Goal: Task Accomplishment & Management: Complete application form

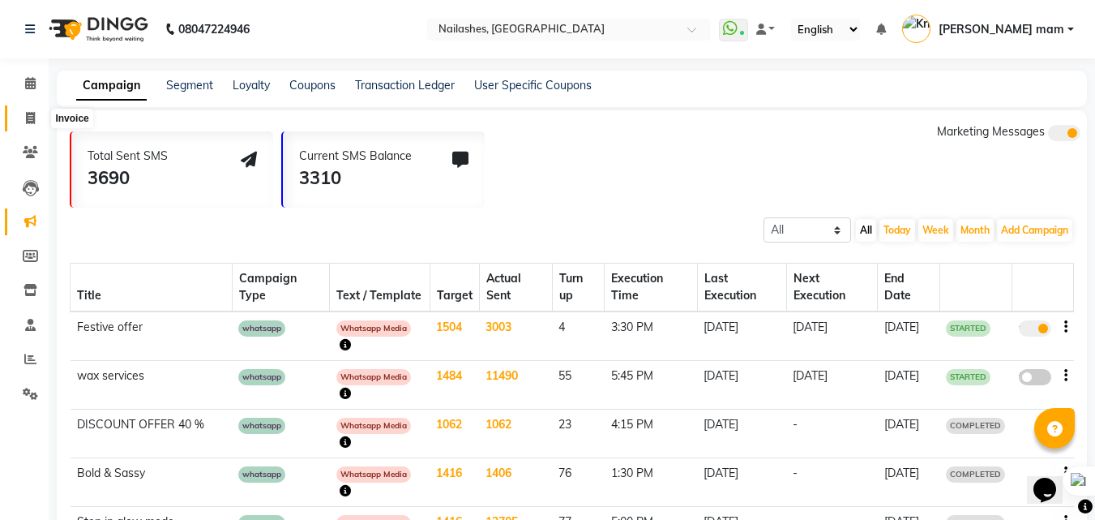
click at [33, 126] on span at bounding box center [30, 118] width 28 height 19
select select "service"
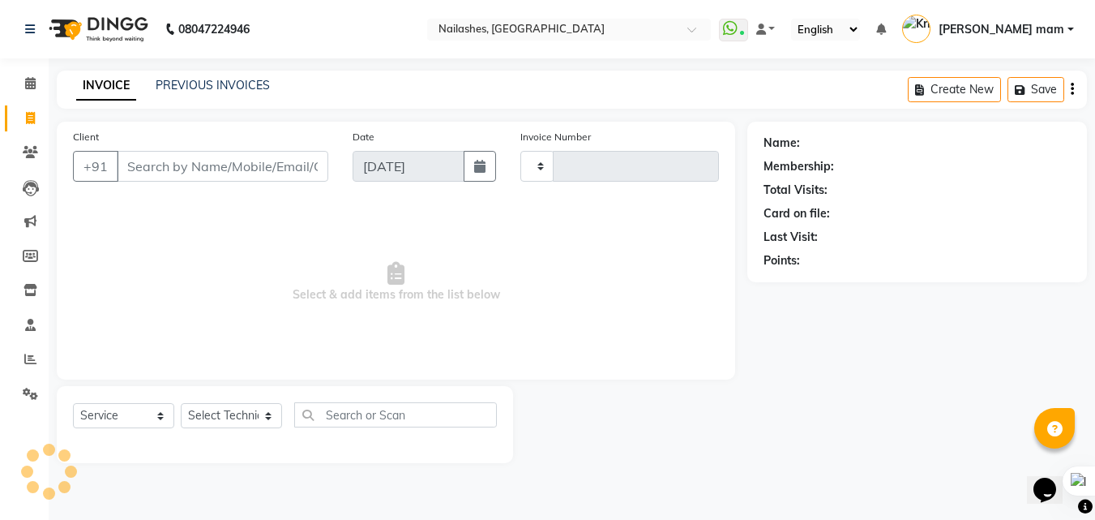
type input "0830"
select select "5759"
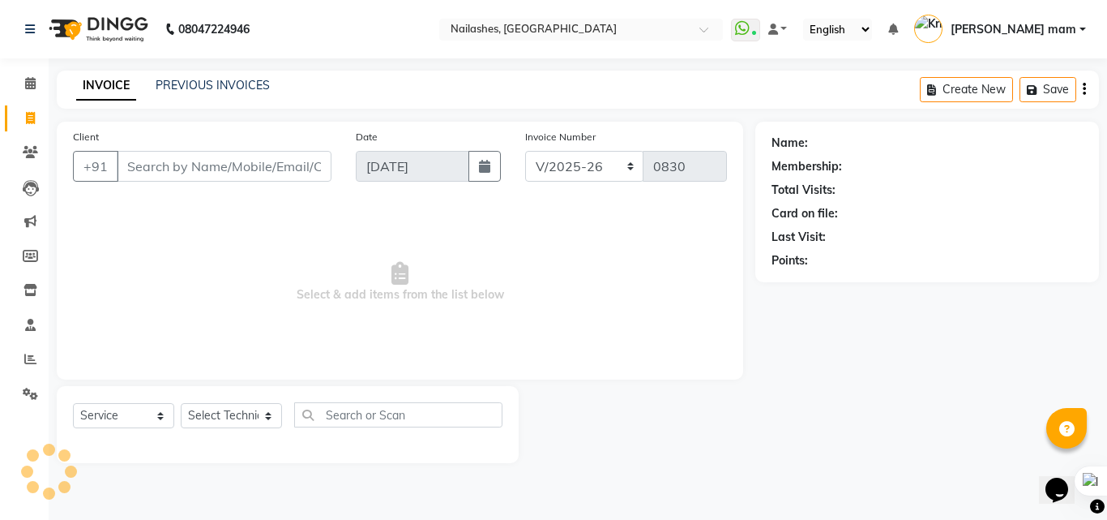
click at [199, 157] on input "Client" at bounding box center [224, 166] width 215 height 31
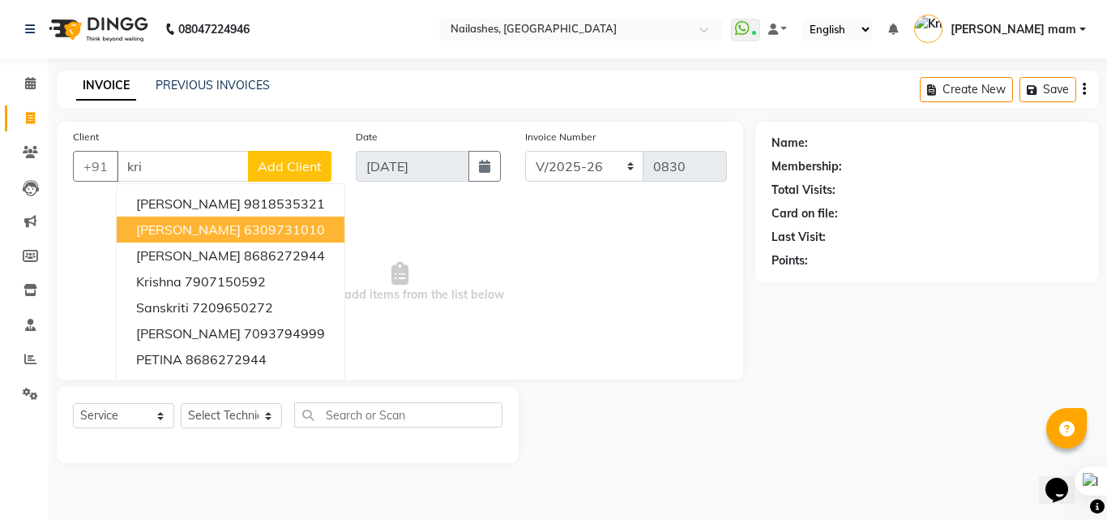
click at [244, 229] on ngb-highlight "6309731010" at bounding box center [284, 229] width 81 height 16
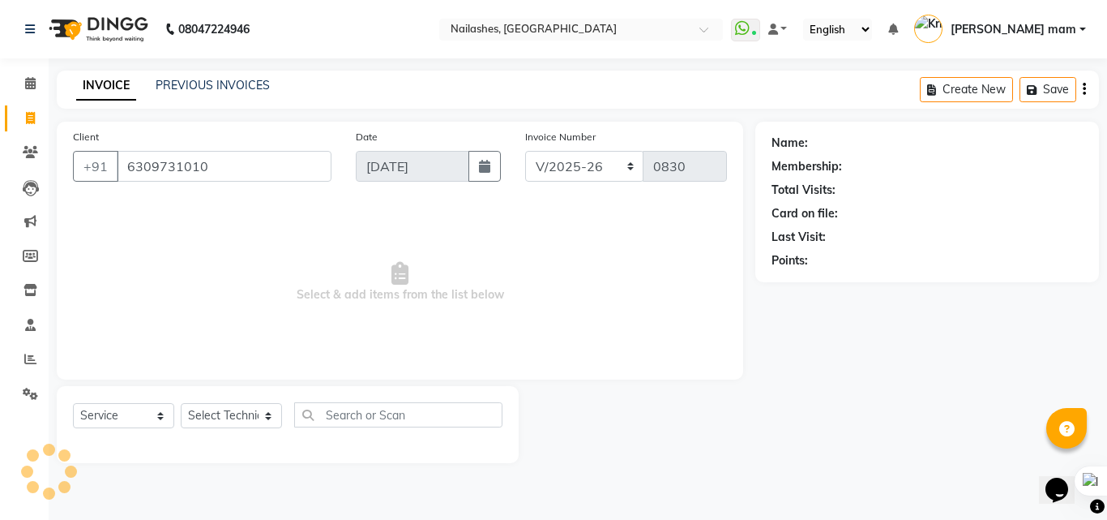
type input "6309731010"
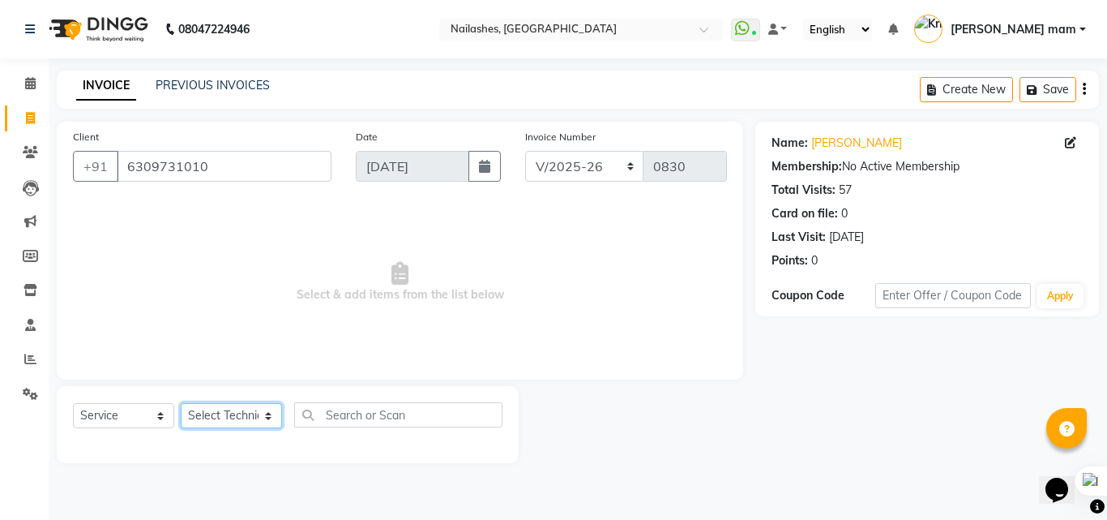
click at [231, 421] on select "Select Technician [PERSON_NAME] [PERSON_NAME] mam [PERSON_NAME] ringya [PERSON_…" at bounding box center [231, 415] width 101 height 25
select select "89520"
click at [181, 403] on select "Select Technician [PERSON_NAME] [PERSON_NAME] mam [PERSON_NAME] ringya [PERSON_…" at bounding box center [231, 415] width 101 height 25
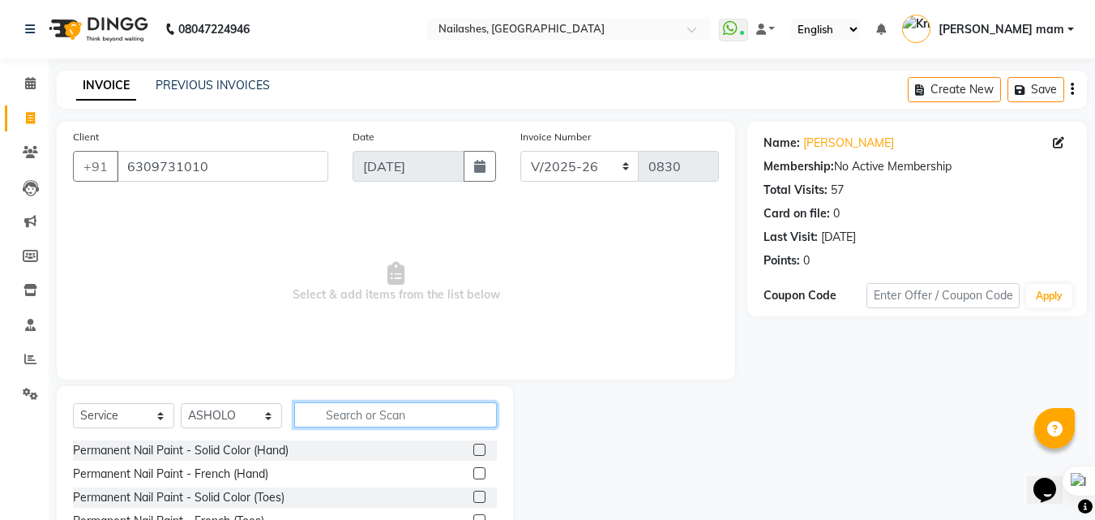
drag, startPoint x: 324, startPoint y: 419, endPoint x: 324, endPoint y: 410, distance: 8.9
click at [324, 415] on input "text" at bounding box center [395, 414] width 203 height 25
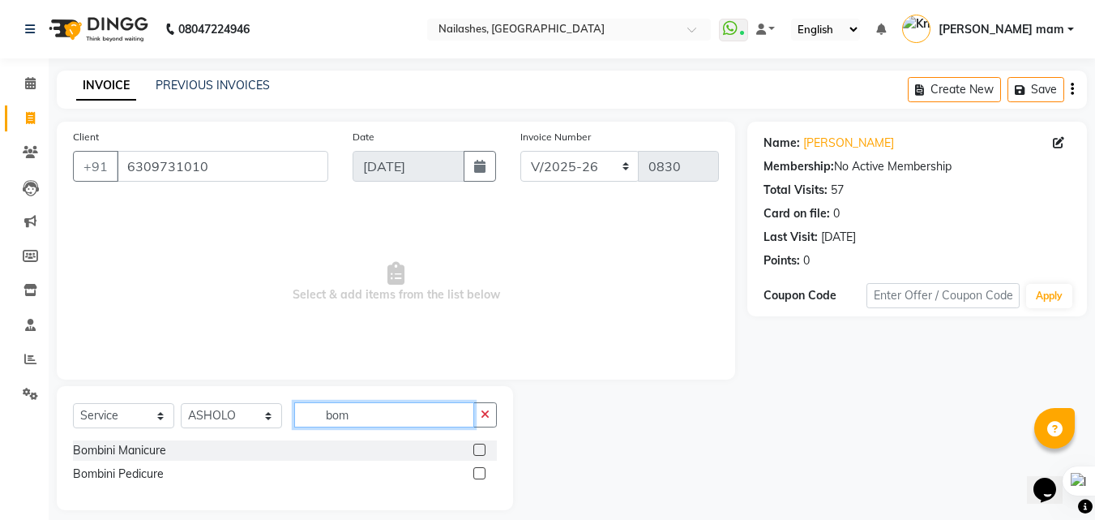
type input "bom"
click at [476, 473] on label at bounding box center [479, 473] width 12 height 12
click at [476, 473] on input "checkbox" at bounding box center [478, 473] width 11 height 11
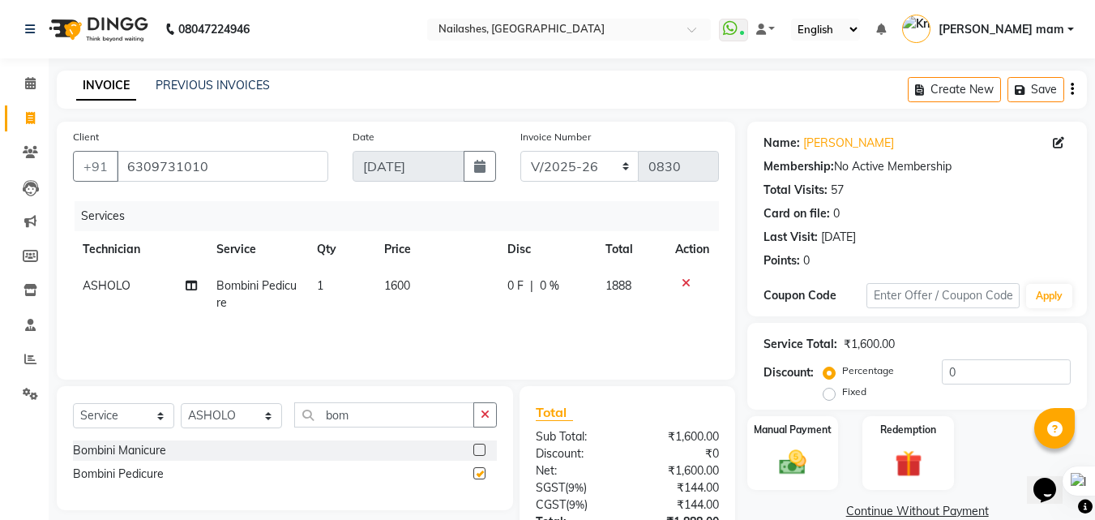
checkbox input "false"
click at [997, 373] on input "0" at bounding box center [1006, 371] width 129 height 25
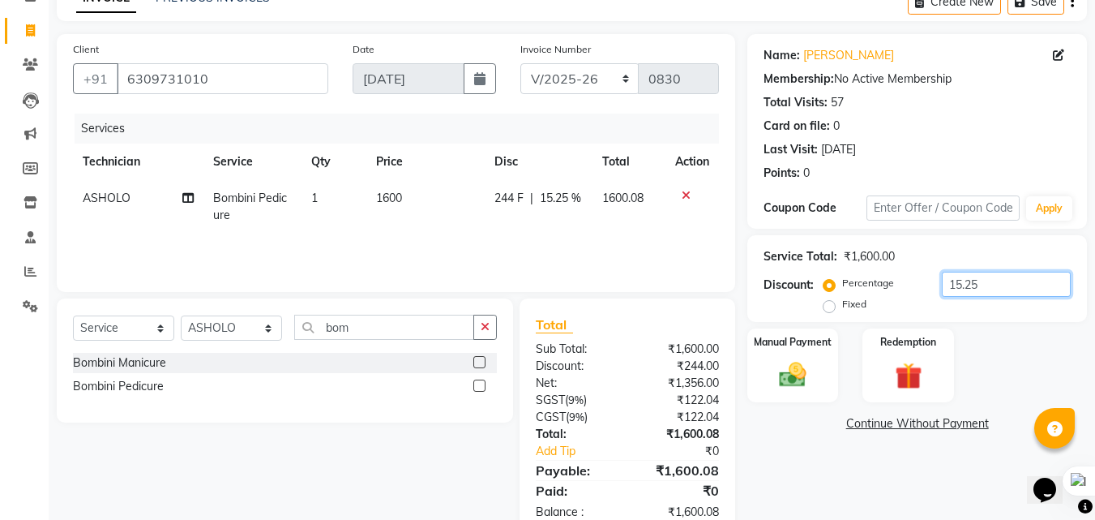
scroll to position [129, 0]
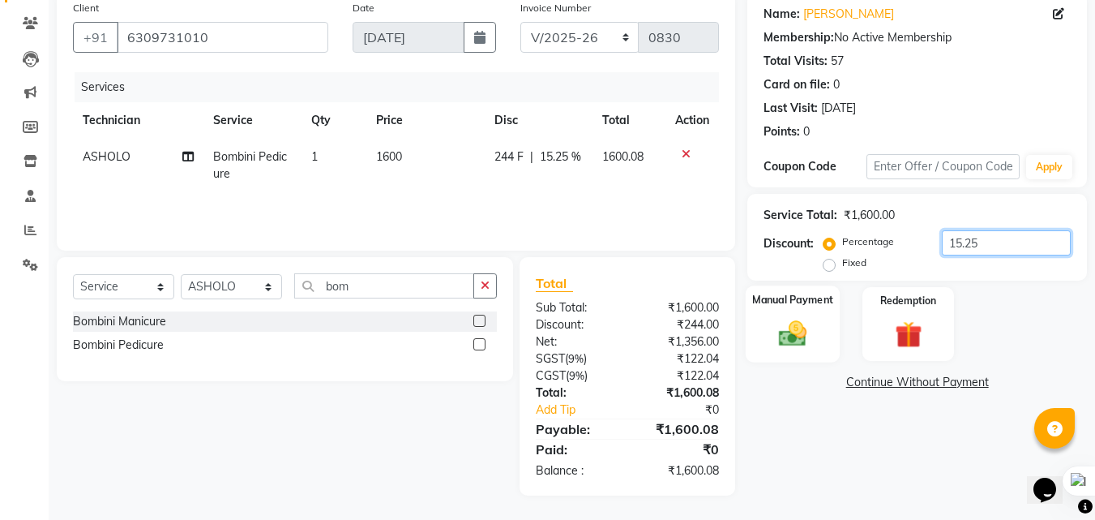
type input "15.25"
click at [811, 302] on label "Manual Payment" at bounding box center [792, 299] width 81 height 15
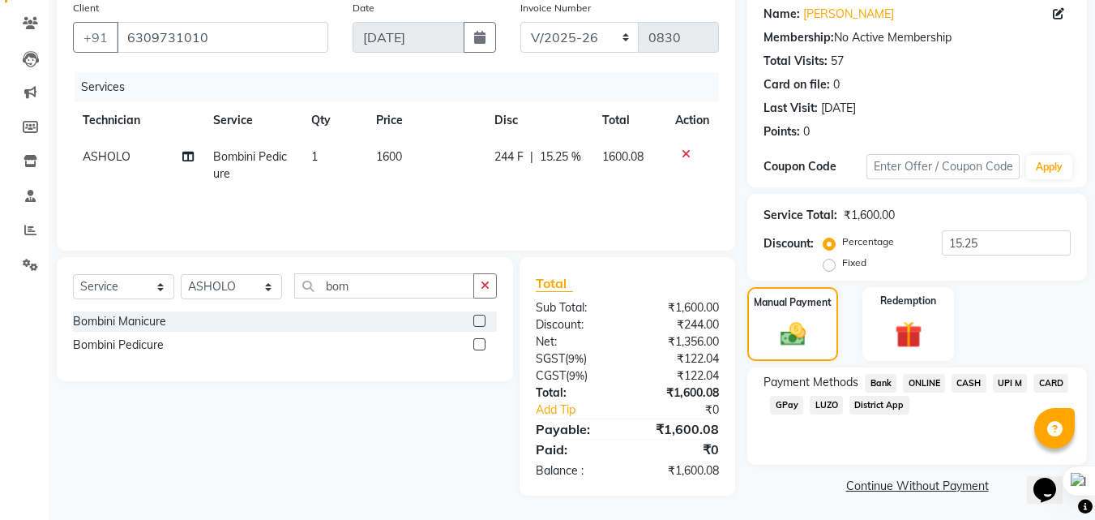
click at [1053, 382] on span "CARD" at bounding box center [1050, 383] width 35 height 19
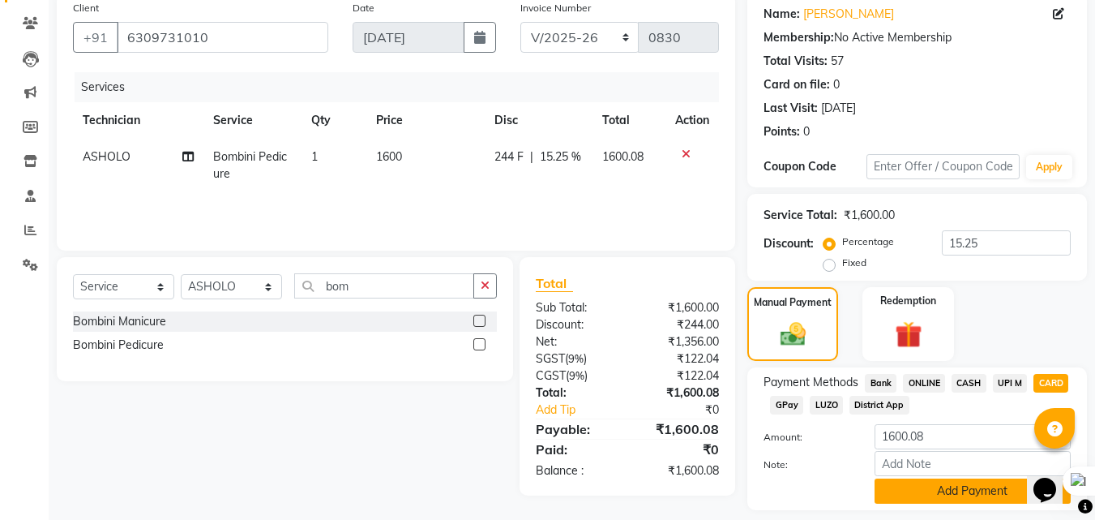
click at [893, 479] on button "Add Payment" at bounding box center [973, 490] width 196 height 25
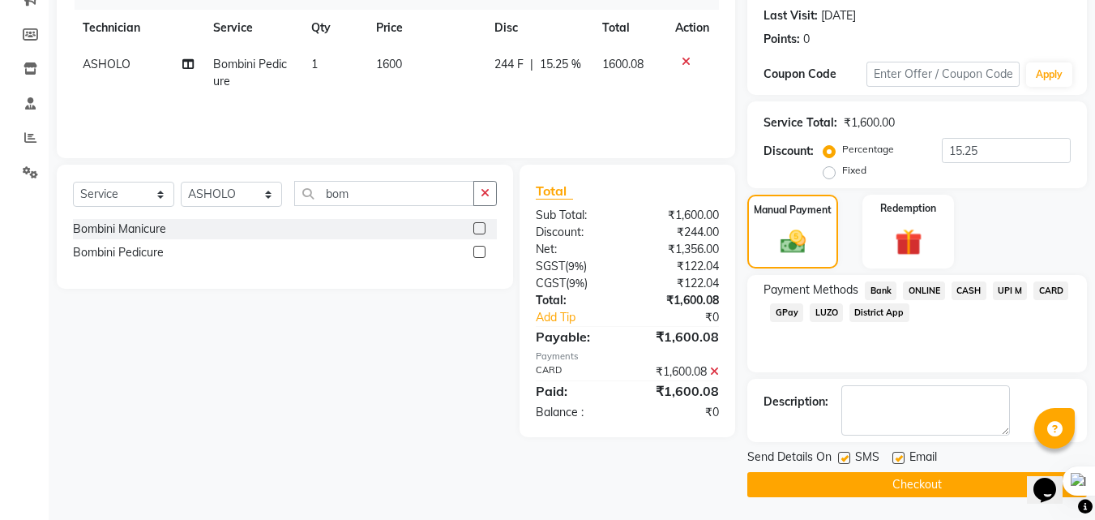
scroll to position [223, 0]
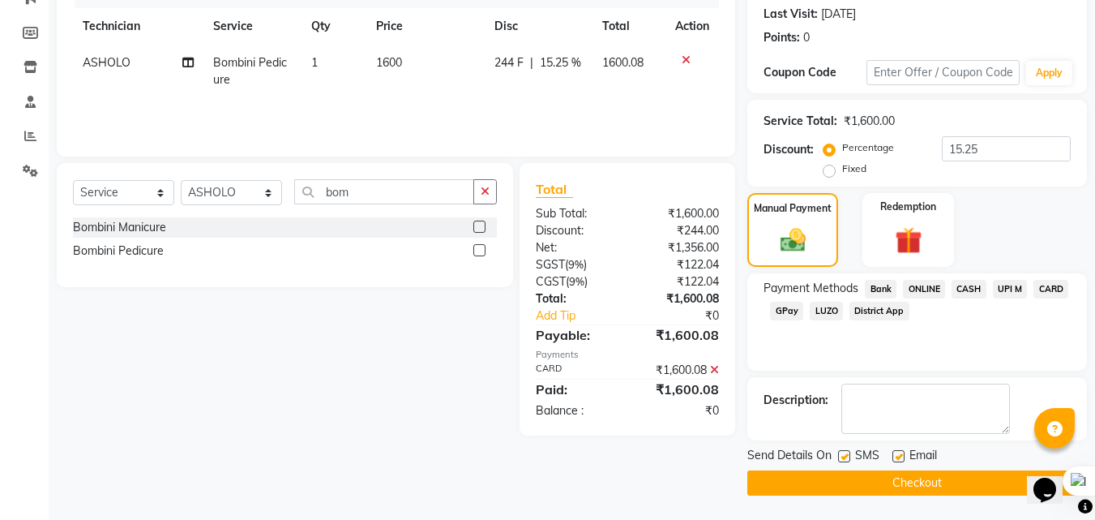
click at [891, 475] on button "Checkout" at bounding box center [917, 482] width 340 height 25
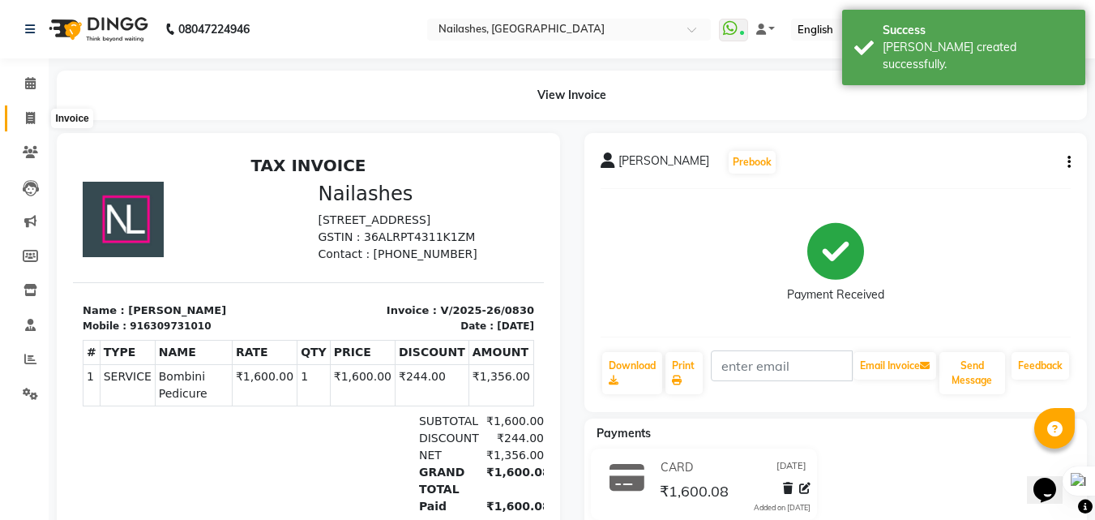
click at [28, 122] on icon at bounding box center [30, 118] width 9 height 12
select select "service"
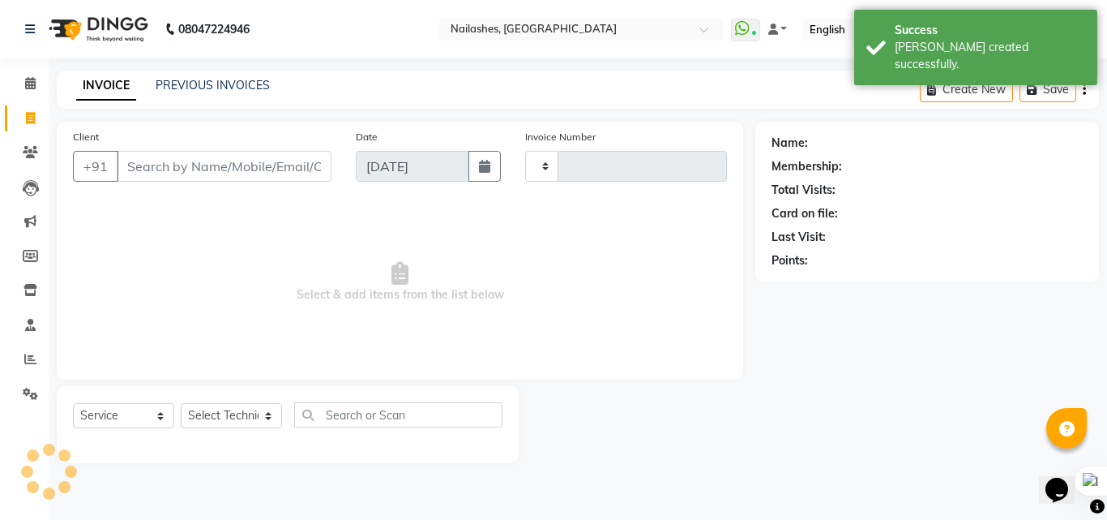
type input "0831"
select select "5759"
click at [31, 363] on icon at bounding box center [30, 359] width 12 height 12
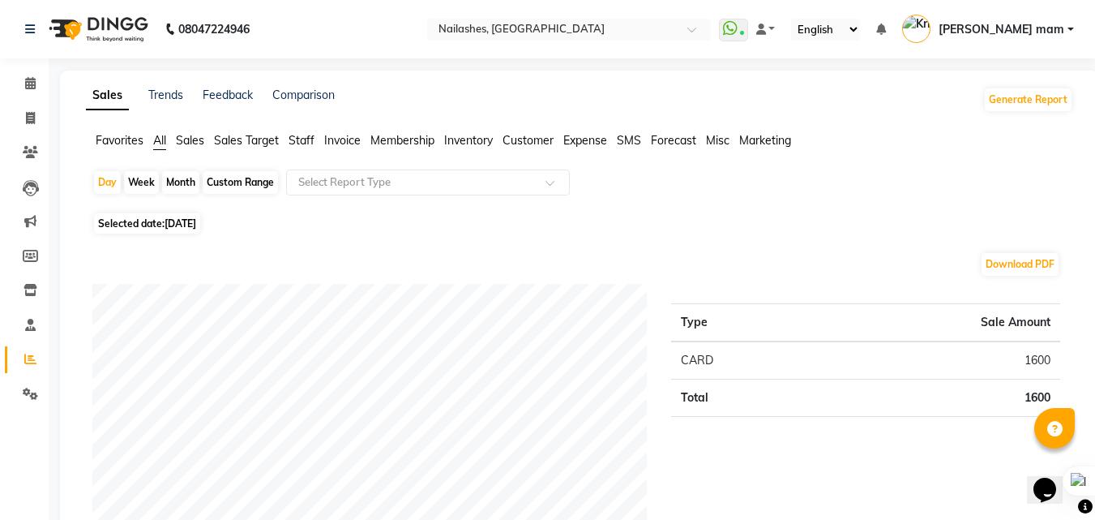
click at [192, 227] on span "[DATE]" at bounding box center [181, 223] width 32 height 12
select select "9"
select select "2025"
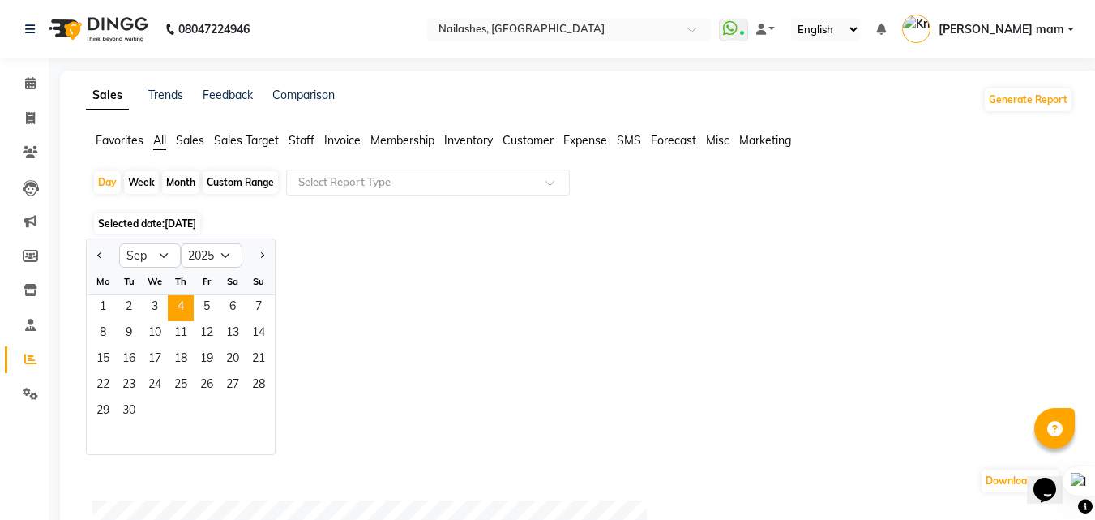
click at [152, 293] on div "We" at bounding box center [155, 281] width 26 height 26
click at [160, 306] on span "3" at bounding box center [155, 308] width 26 height 26
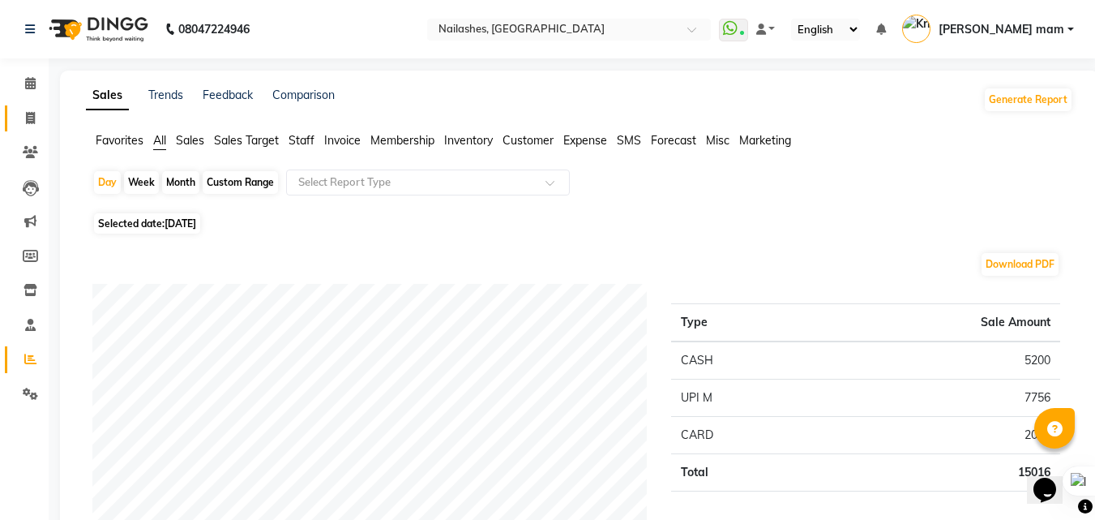
click at [28, 108] on link "Invoice" at bounding box center [24, 118] width 39 height 27
select select "service"
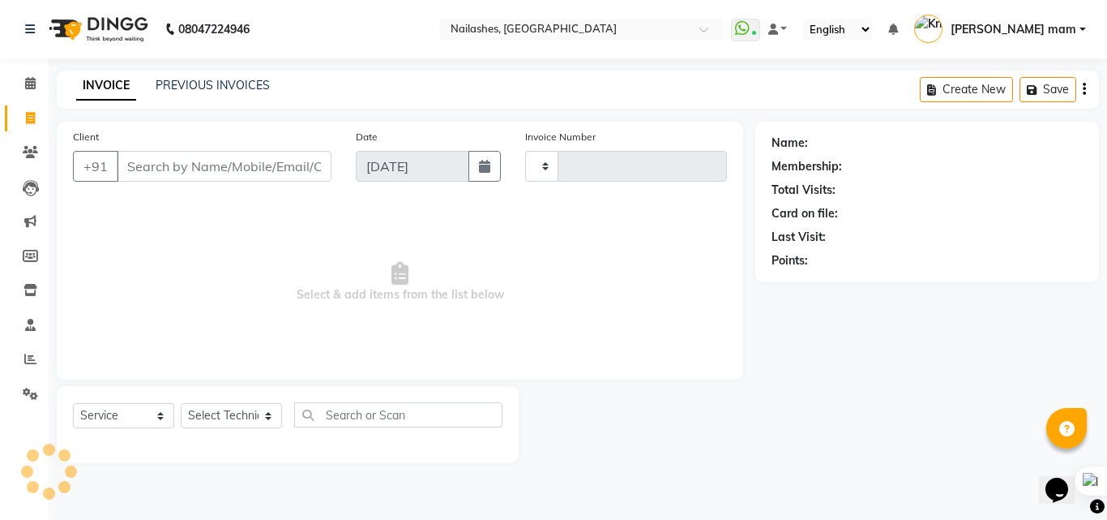
type input "0831"
select select "5759"
click at [216, 164] on input "Client" at bounding box center [224, 166] width 215 height 31
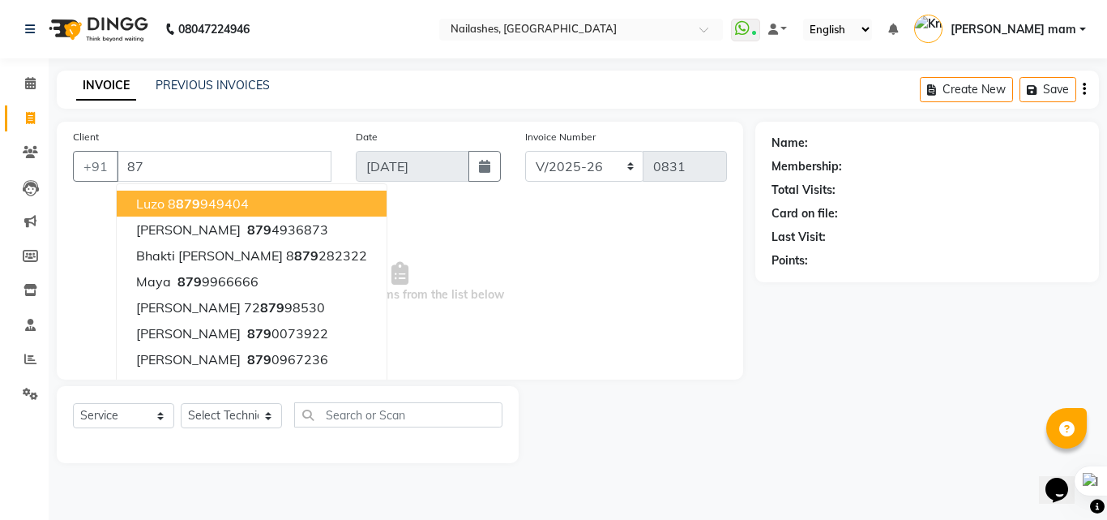
type input "8"
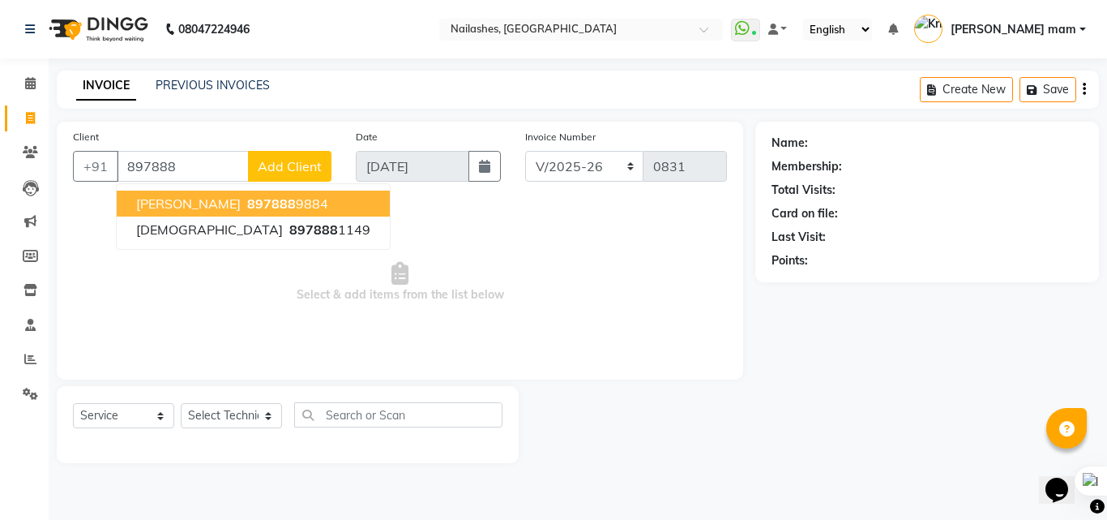
click at [247, 204] on span "897888" at bounding box center [271, 203] width 49 height 16
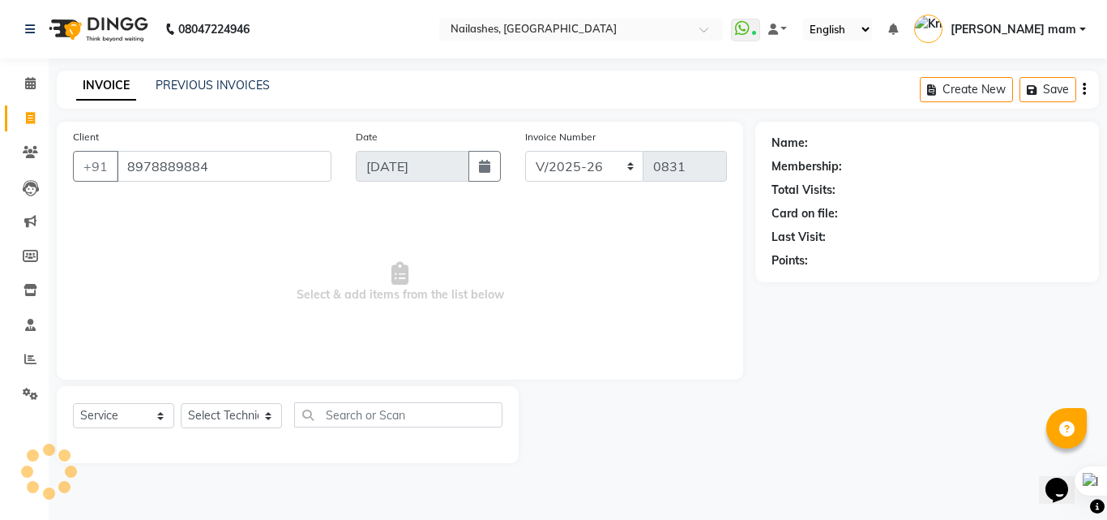
type input "8978889884"
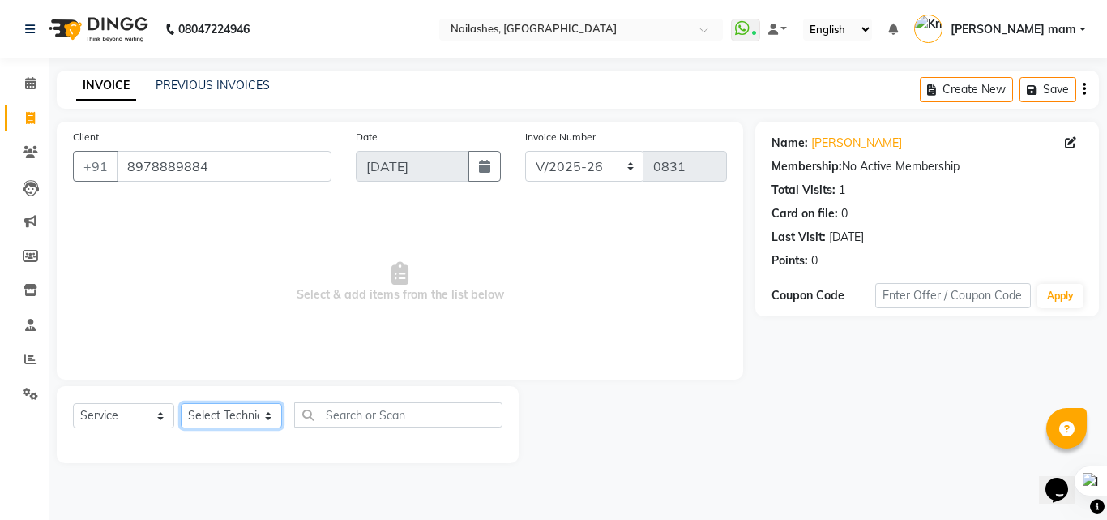
click at [259, 418] on select "Select Technician [PERSON_NAME] [PERSON_NAME] mam [PERSON_NAME] ringya [PERSON_…" at bounding box center [231, 415] width 101 height 25
select select "71408"
click at [181, 403] on select "Select Technician [PERSON_NAME] [PERSON_NAME] mam [PERSON_NAME] ringya [PERSON_…" at bounding box center [231, 415] width 101 height 25
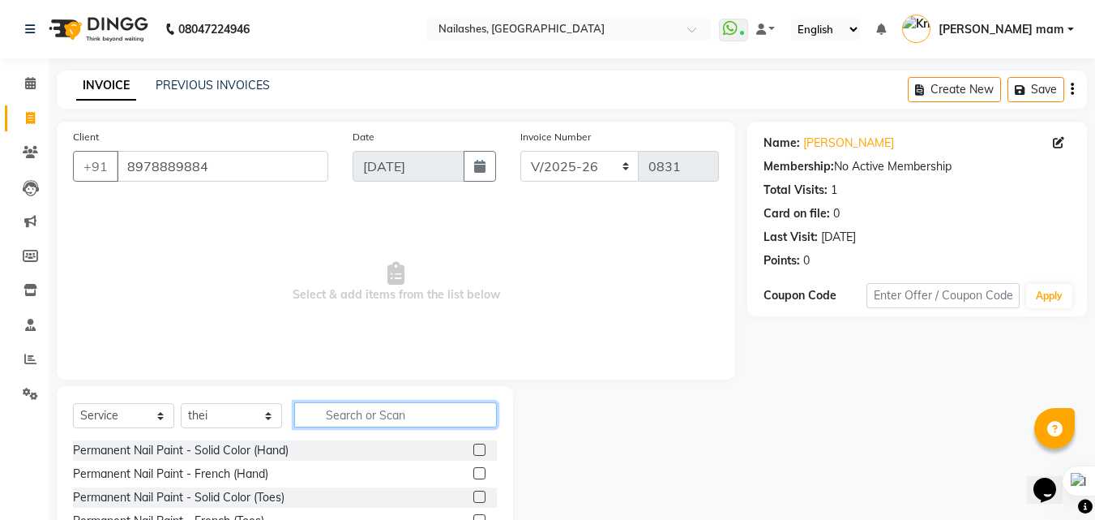
click at [332, 405] on input "text" at bounding box center [395, 414] width 203 height 25
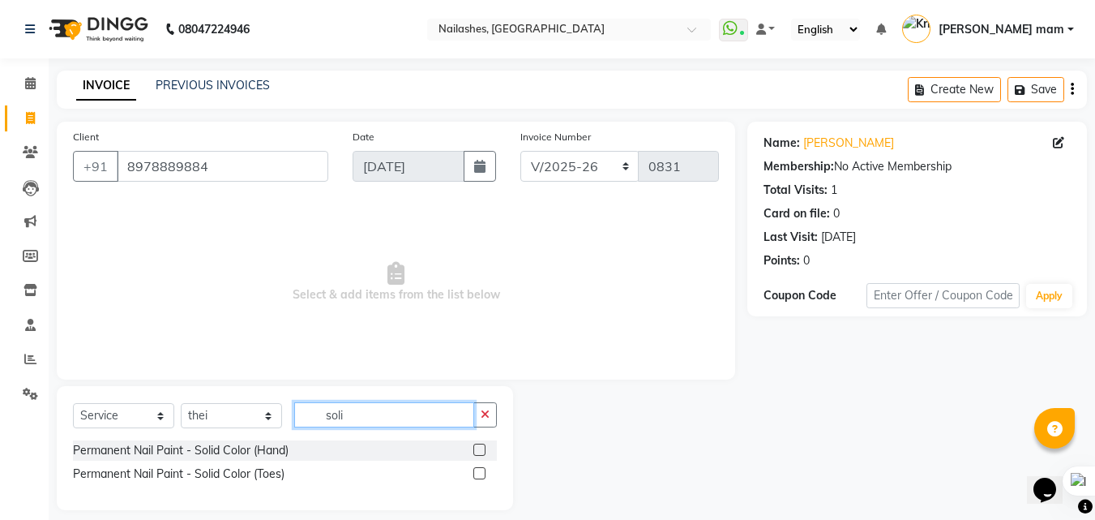
type input "soli"
click at [476, 444] on label at bounding box center [479, 449] width 12 height 12
click at [476, 445] on input "checkbox" at bounding box center [478, 450] width 11 height 11
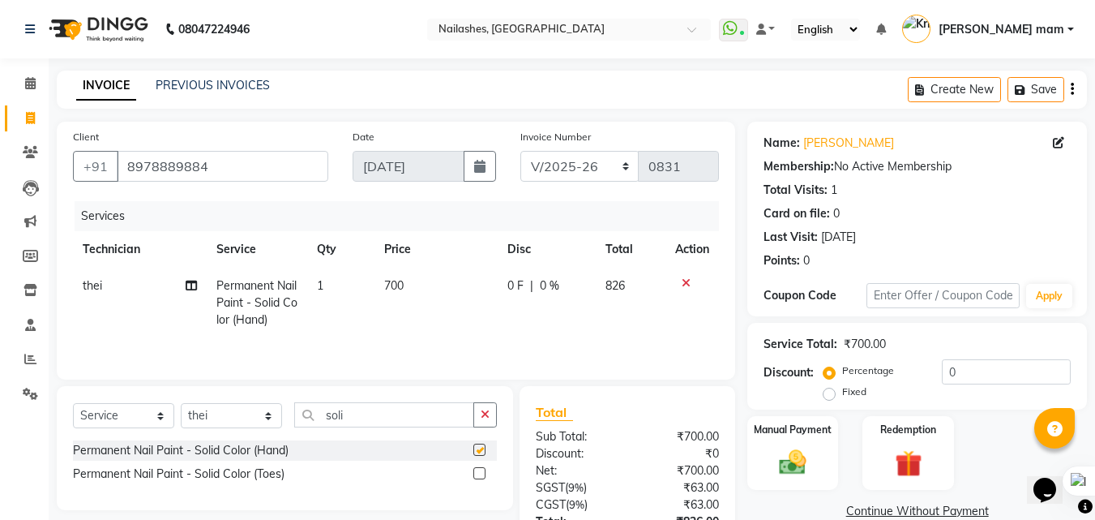
checkbox input "false"
click at [276, 417] on select "Select Technician [PERSON_NAME] [PERSON_NAME] mam [PERSON_NAME] ringya [PERSON_…" at bounding box center [231, 415] width 101 height 25
select select "39885"
click at [181, 403] on select "Select Technician [PERSON_NAME] [PERSON_NAME] mam [PERSON_NAME] ringya [PERSON_…" at bounding box center [231, 415] width 101 height 25
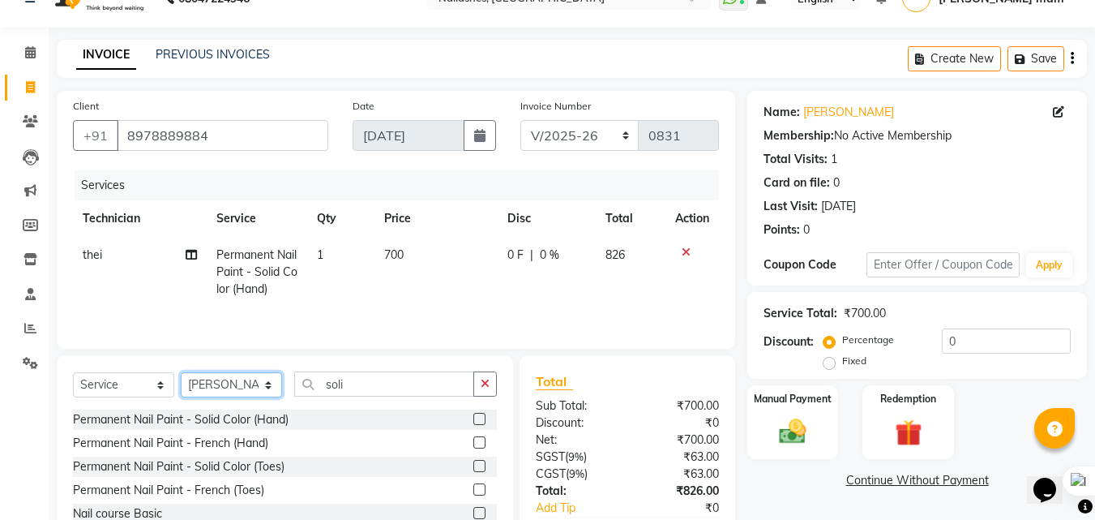
scroll to position [81, 0]
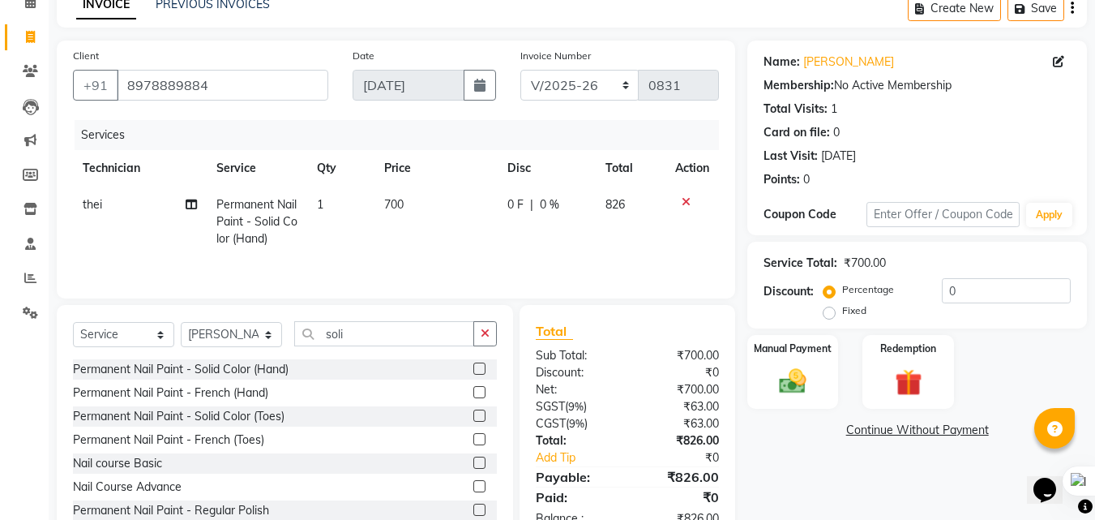
click at [473, 413] on label at bounding box center [479, 415] width 12 height 12
click at [473, 413] on input "checkbox" at bounding box center [478, 416] width 11 height 11
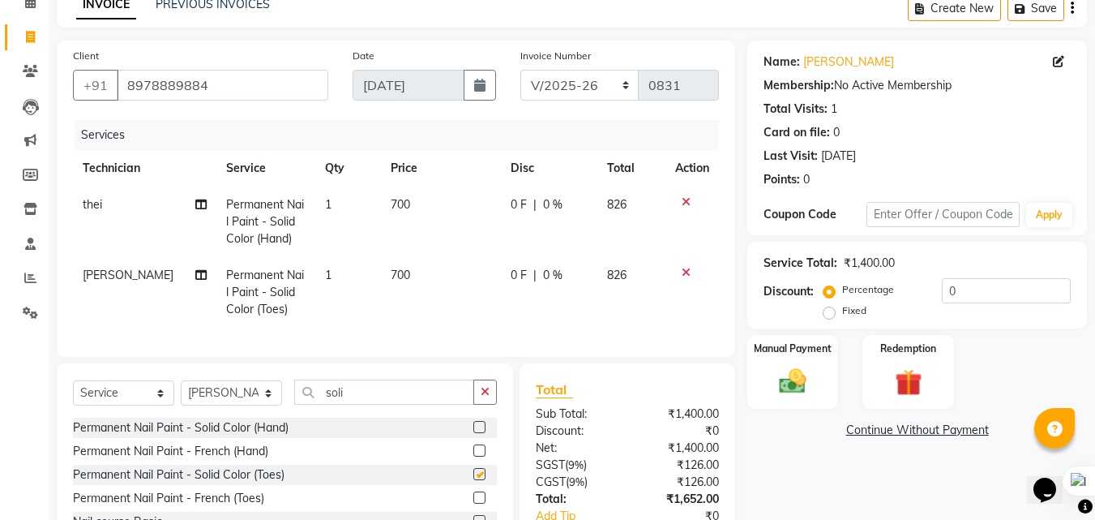
checkbox input "false"
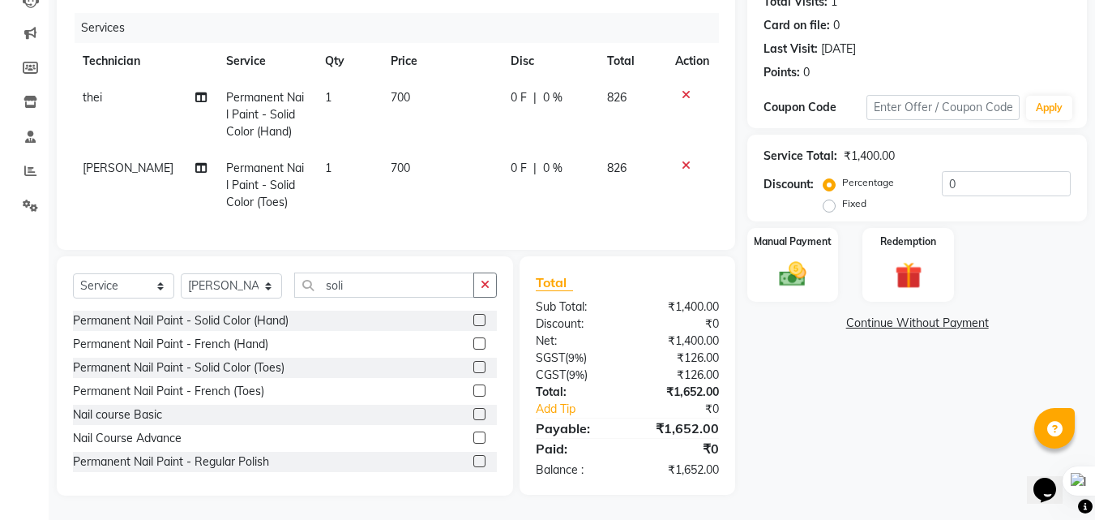
scroll to position [200, 0]
click at [971, 171] on input "0" at bounding box center [1006, 183] width 129 height 25
type input "1"
click at [398, 90] on span "700" at bounding box center [400, 97] width 19 height 15
select select "71408"
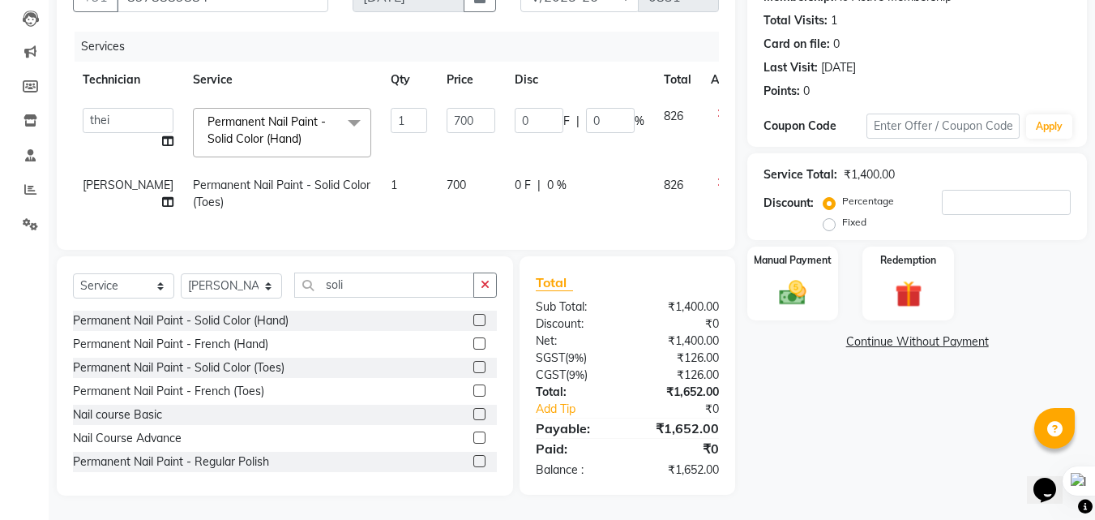
scroll to position [182, 0]
click at [449, 108] on input "700" at bounding box center [471, 120] width 49 height 25
type input "7"
type input "500"
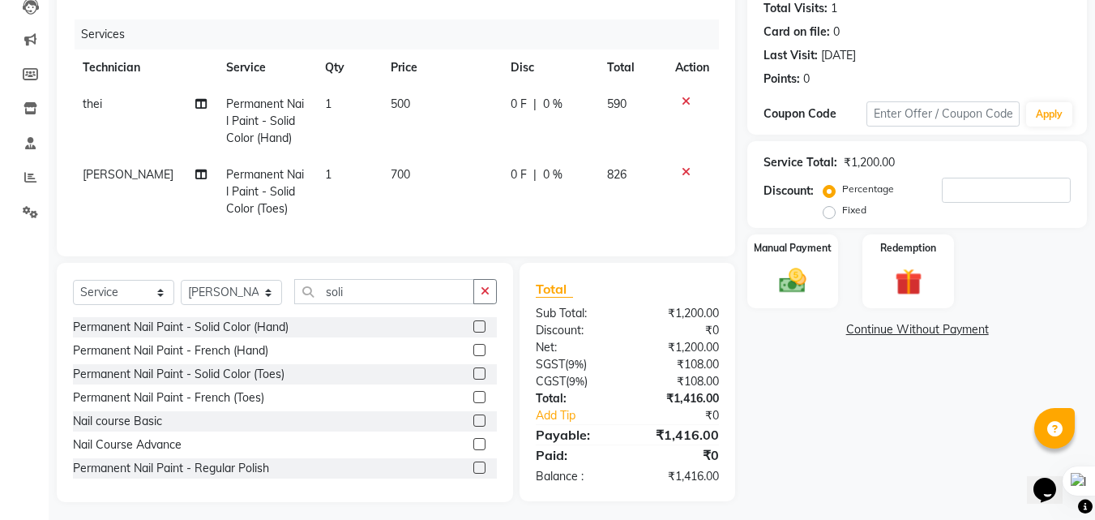
click at [418, 169] on td "700" at bounding box center [441, 191] width 120 height 71
select select "39885"
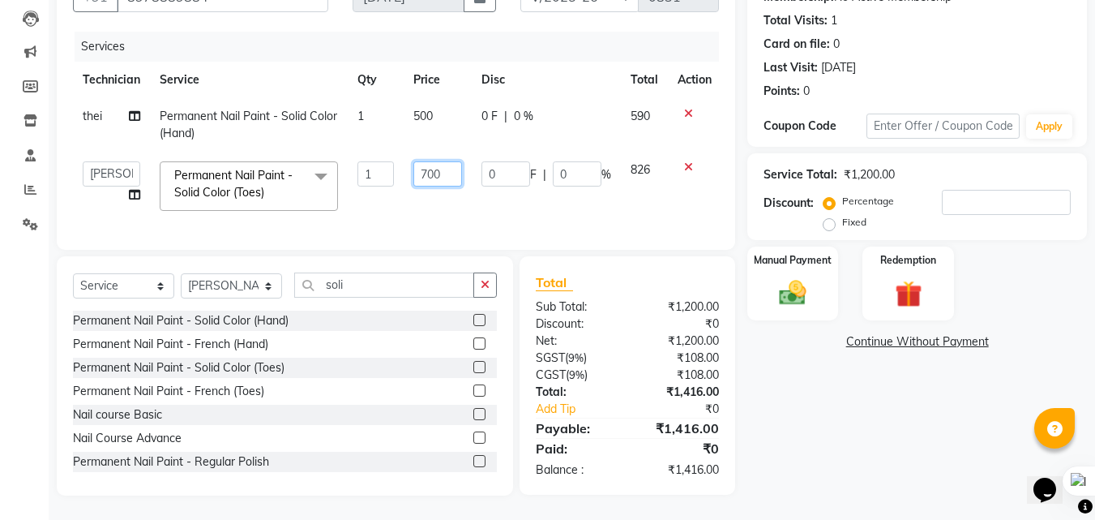
click at [450, 165] on input "700" at bounding box center [437, 173] width 49 height 25
type input "7"
type input "500"
click at [638, 197] on td "826" at bounding box center [644, 186] width 47 height 69
select select "39885"
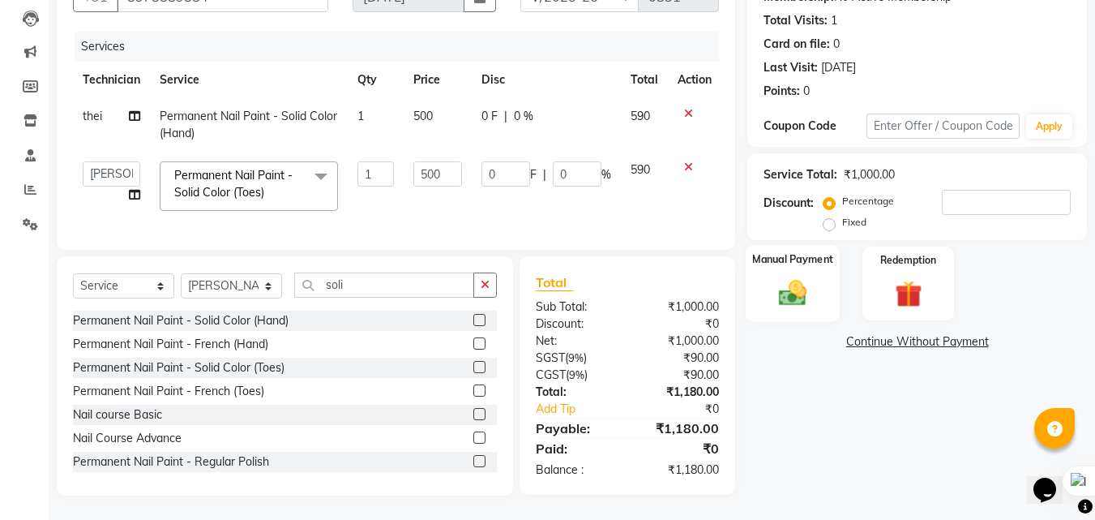
click at [811, 283] on img at bounding box center [792, 292] width 45 height 32
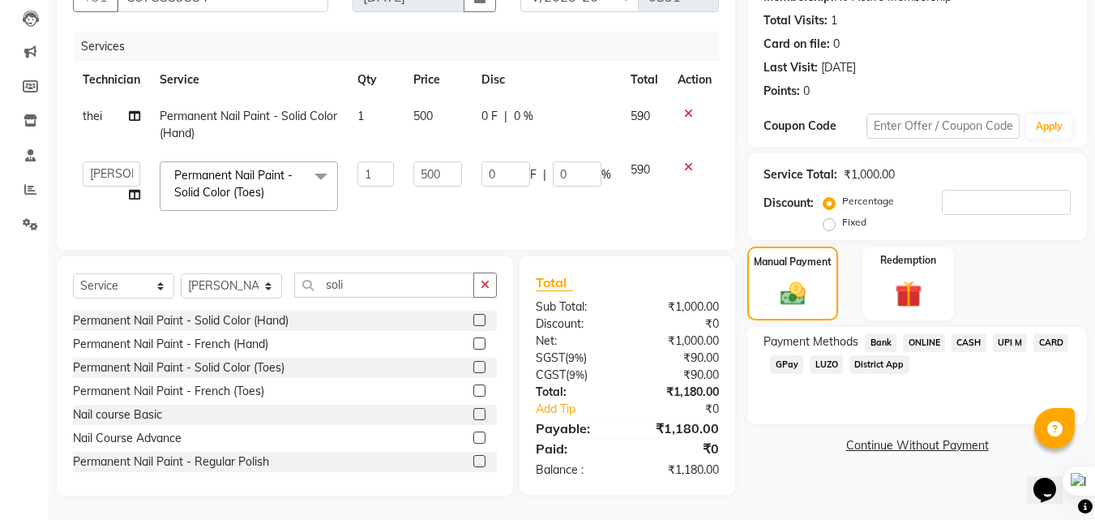
click at [1016, 333] on span "UPI M" at bounding box center [1010, 342] width 35 height 19
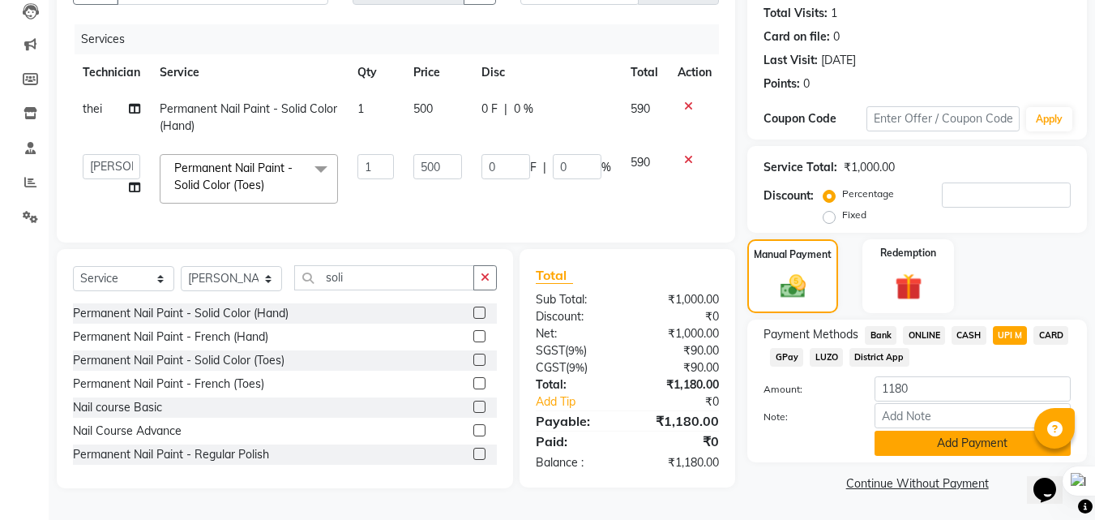
click at [960, 444] on button "Add Payment" at bounding box center [973, 442] width 196 height 25
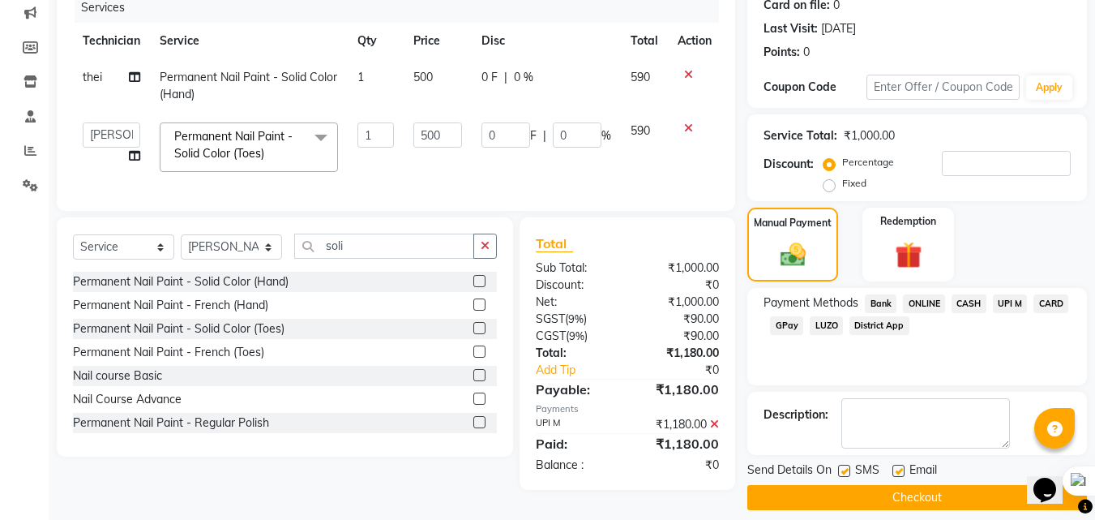
scroll to position [223, 0]
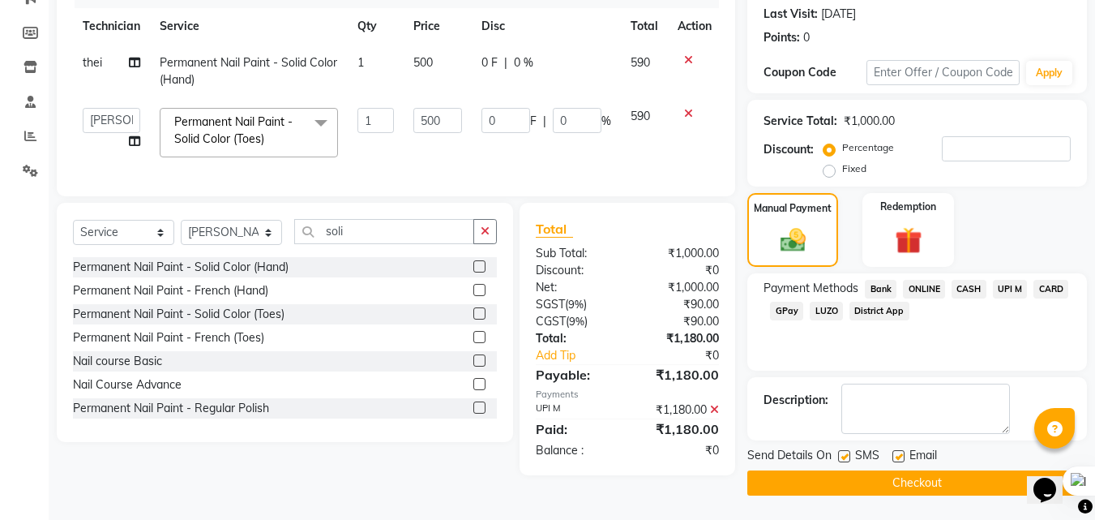
click at [938, 481] on button "Checkout" at bounding box center [917, 482] width 340 height 25
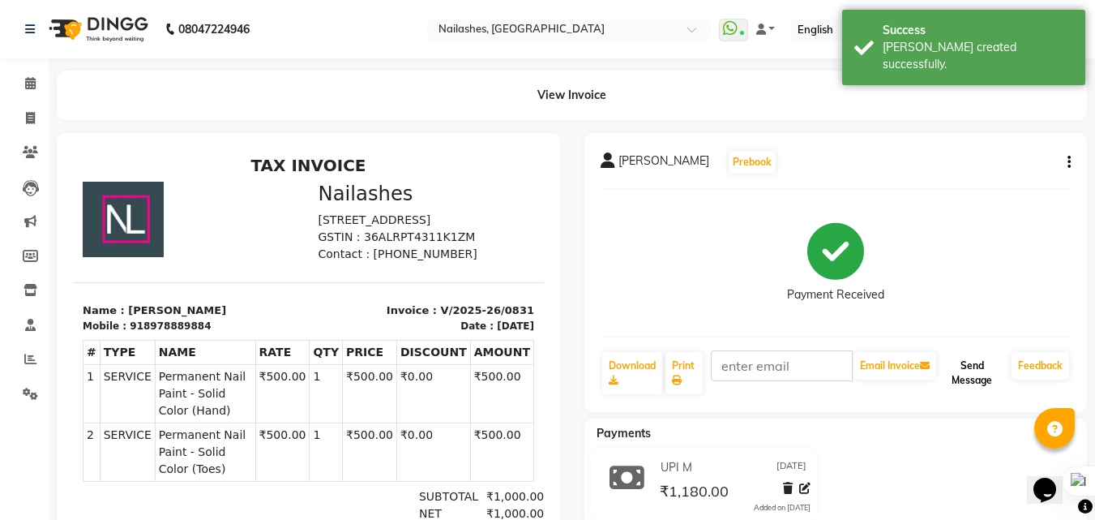
click at [971, 366] on button "Send Message" at bounding box center [972, 373] width 66 height 42
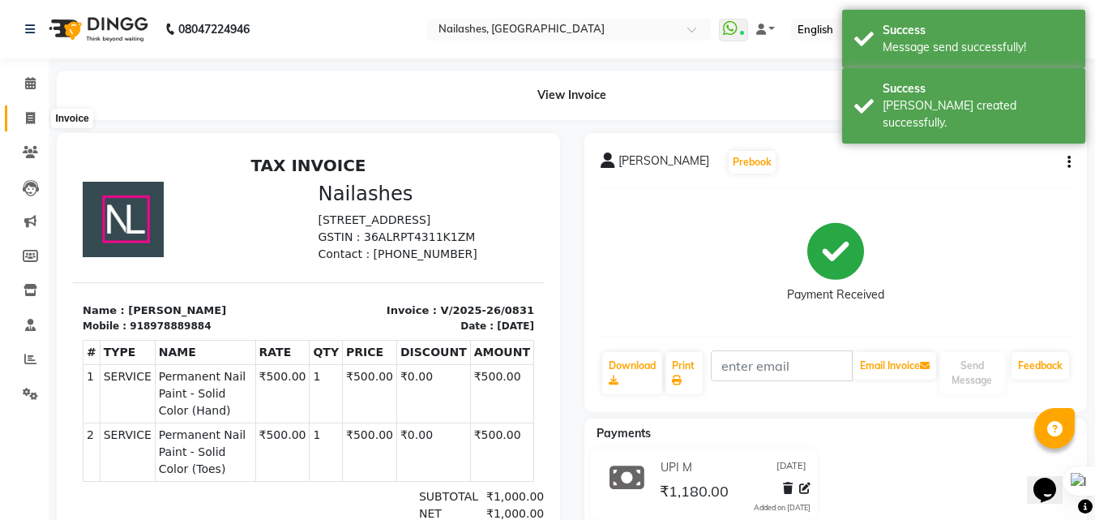
click at [31, 117] on icon at bounding box center [30, 118] width 9 height 12
select select "service"
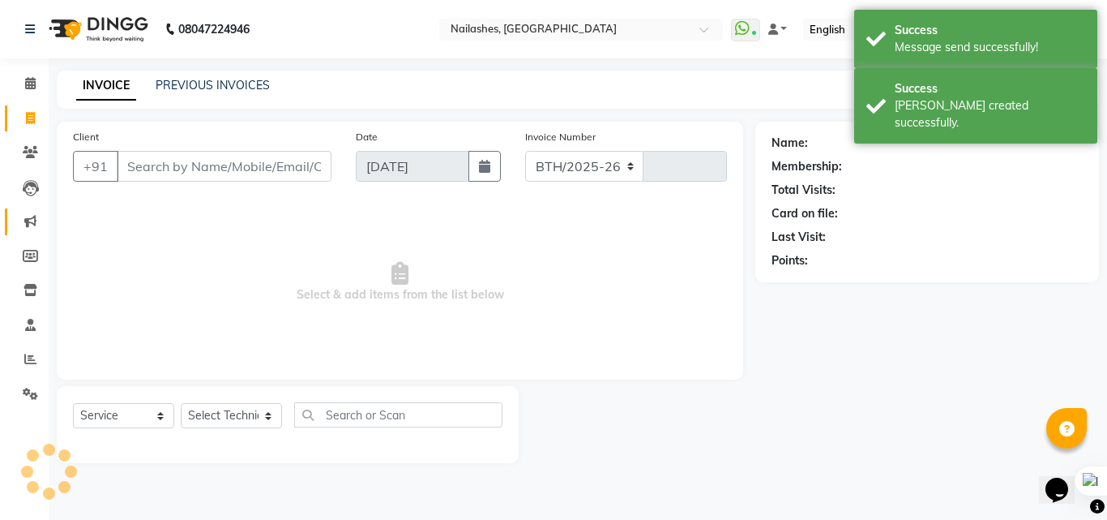
select select "5759"
type input "0832"
click at [24, 365] on span at bounding box center [30, 359] width 28 height 19
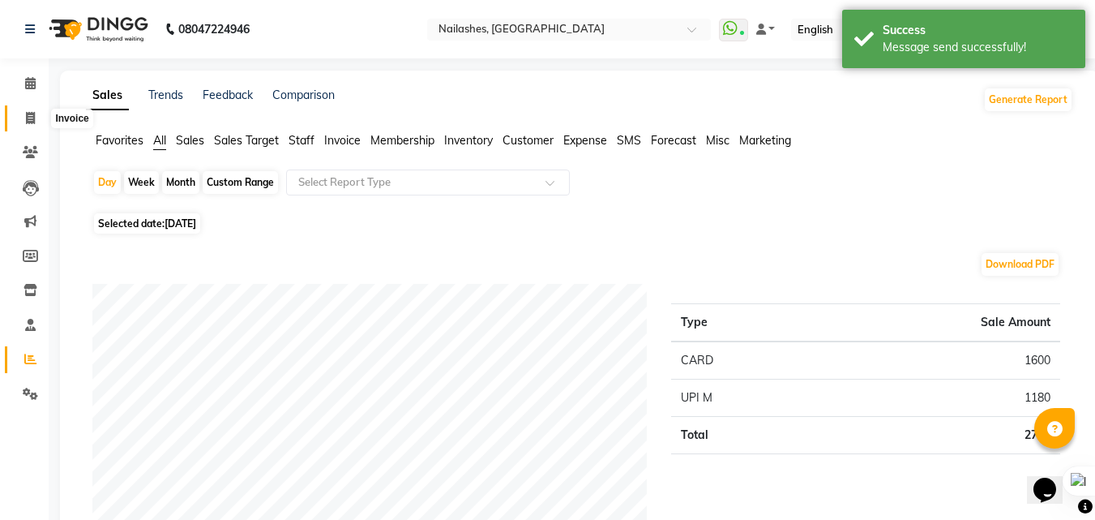
click at [40, 126] on span at bounding box center [30, 118] width 28 height 19
select select "service"
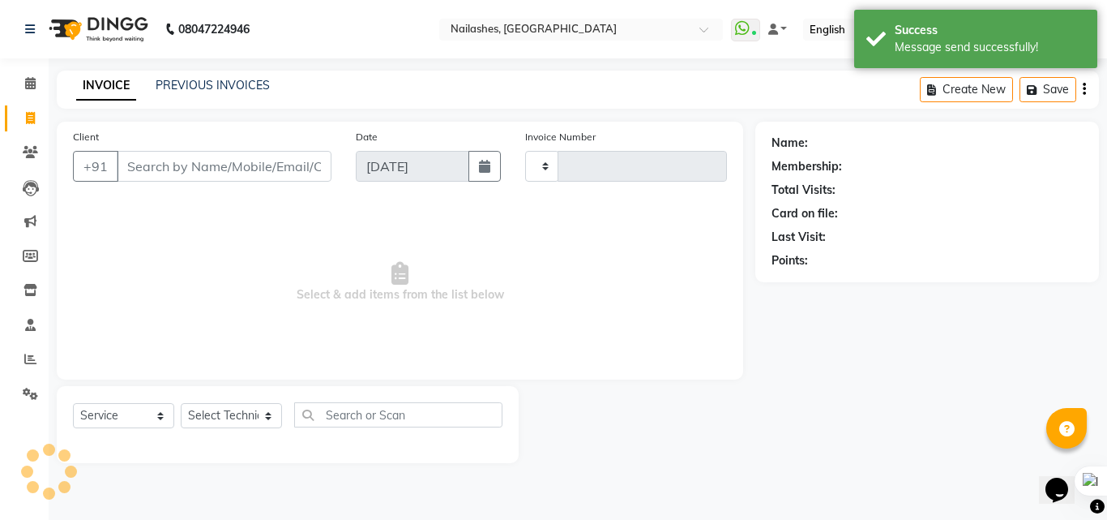
type input "0832"
select select "5759"
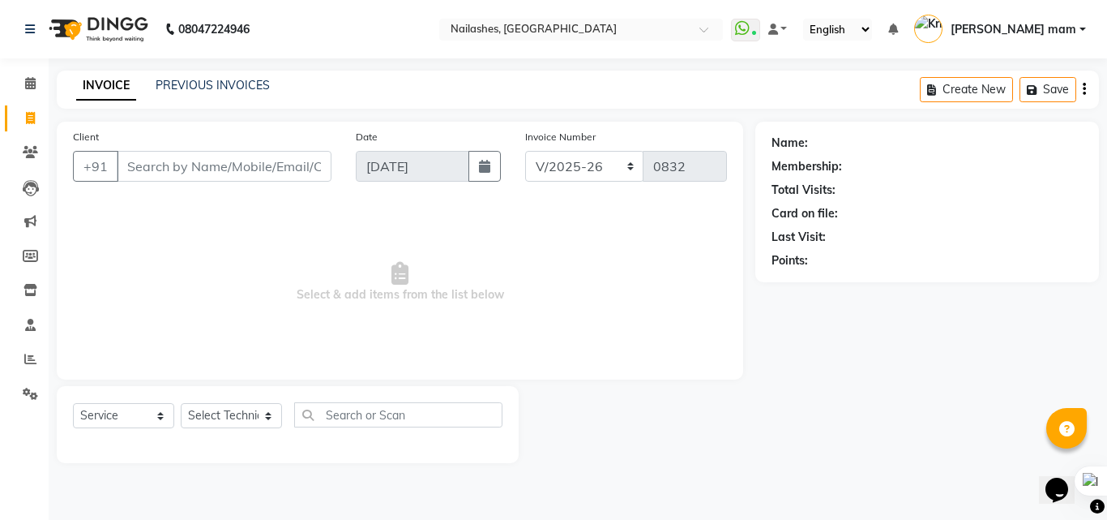
click at [2, 151] on li "Clients" at bounding box center [24, 152] width 49 height 35
click at [2, 150] on li "Clients" at bounding box center [24, 152] width 49 height 35
click at [224, 162] on input "Client" at bounding box center [224, 166] width 215 height 31
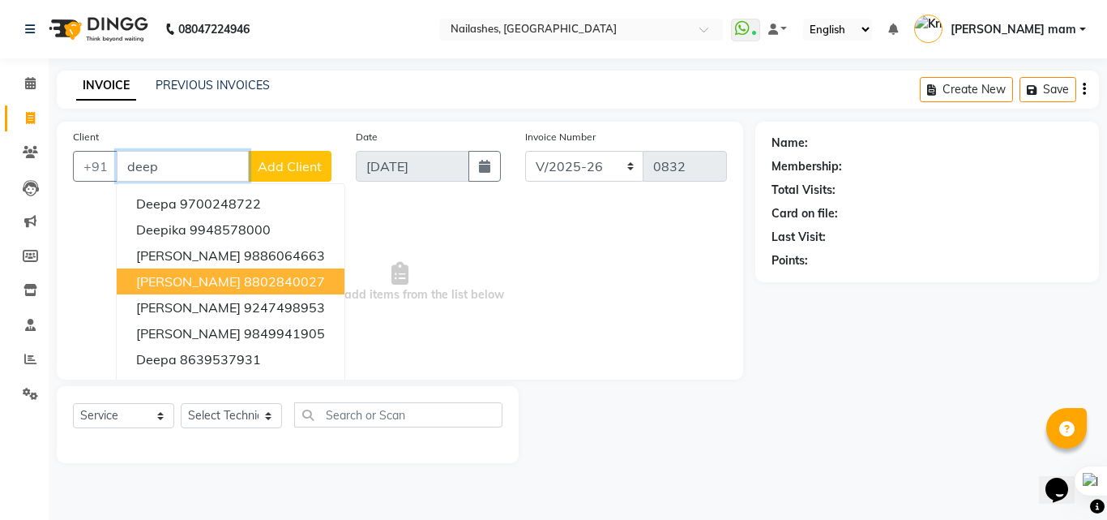
click at [260, 280] on ngb-highlight "8802840027" at bounding box center [284, 281] width 81 height 16
type input "8802840027"
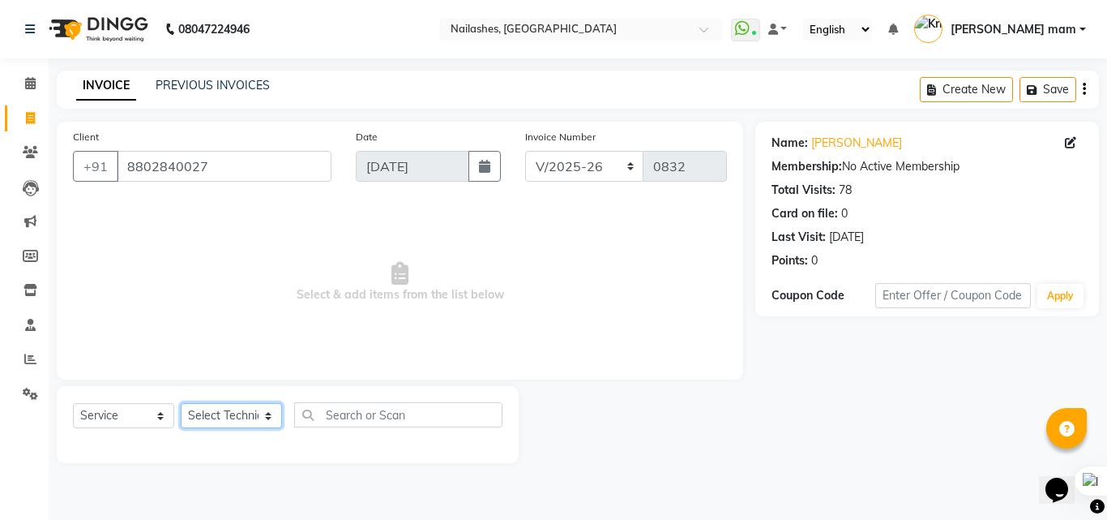
click at [271, 425] on select "Select Technician [PERSON_NAME] [PERSON_NAME] mam [PERSON_NAME] ringya [PERSON_…" at bounding box center [231, 415] width 101 height 25
select select "89520"
click at [181, 403] on select "Select Technician [PERSON_NAME] [PERSON_NAME] mam [PERSON_NAME] ringya [PERSON_…" at bounding box center [231, 415] width 101 height 25
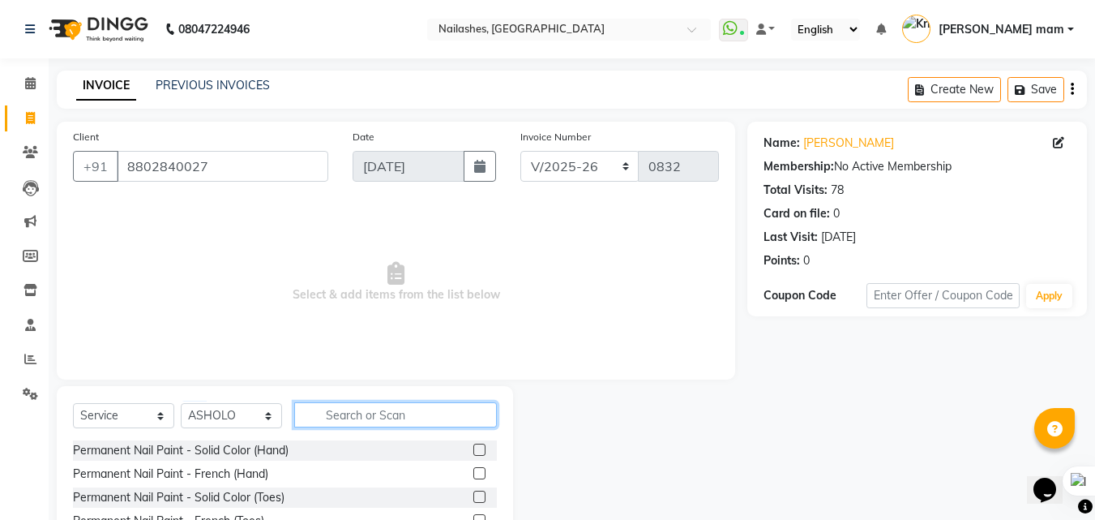
click at [384, 412] on input "text" at bounding box center [395, 414] width 203 height 25
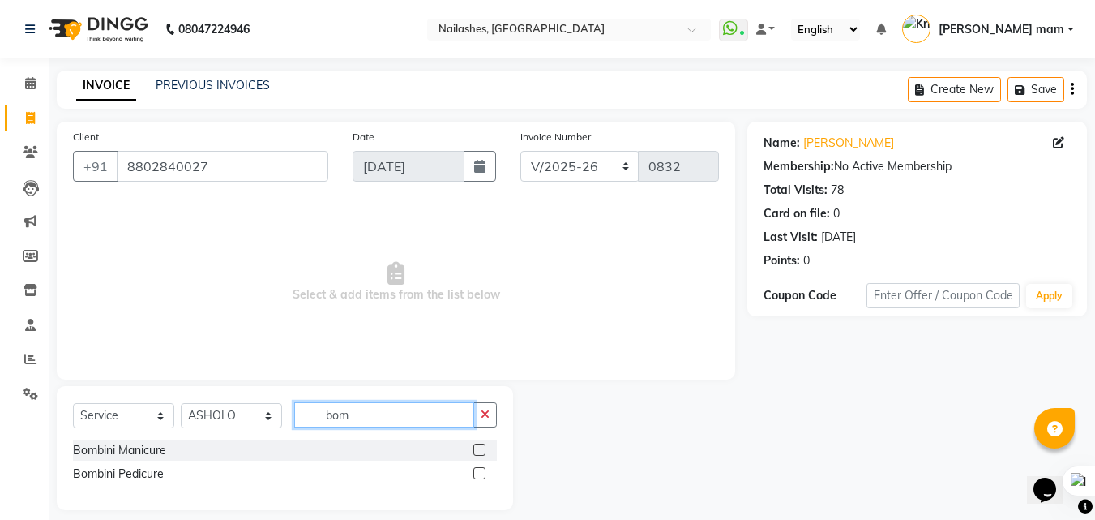
type input "bom"
click at [477, 477] on label at bounding box center [479, 473] width 12 height 12
click at [477, 477] on input "checkbox" at bounding box center [478, 473] width 11 height 11
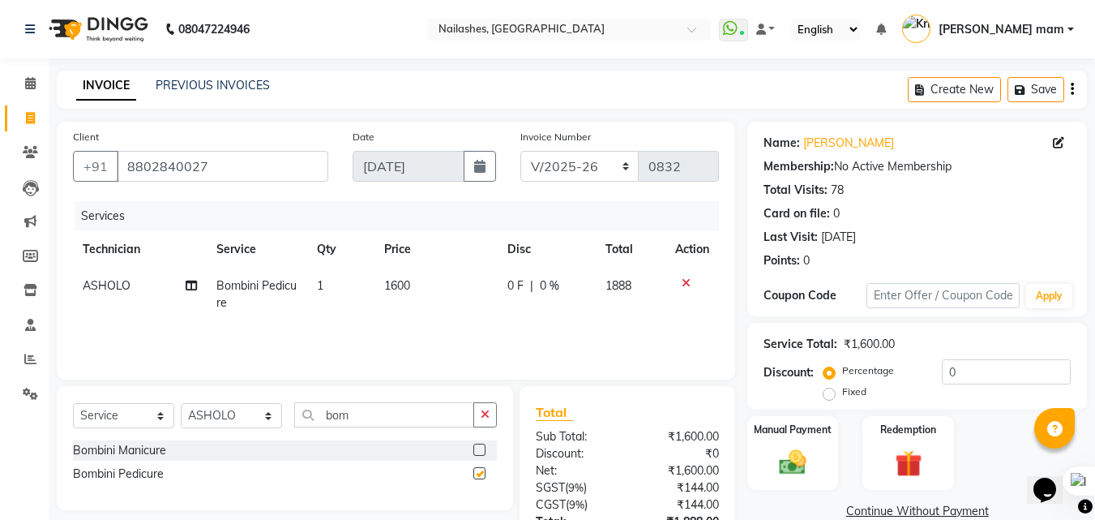
checkbox input "false"
click at [266, 426] on select "Select Technician [PERSON_NAME] [PERSON_NAME] mam [PERSON_NAME] ringya [PERSON_…" at bounding box center [231, 415] width 101 height 25
select select "89529"
click at [181, 403] on select "Select Technician [PERSON_NAME] [PERSON_NAME] mam [PERSON_NAME] ringya [PERSON_…" at bounding box center [231, 415] width 101 height 25
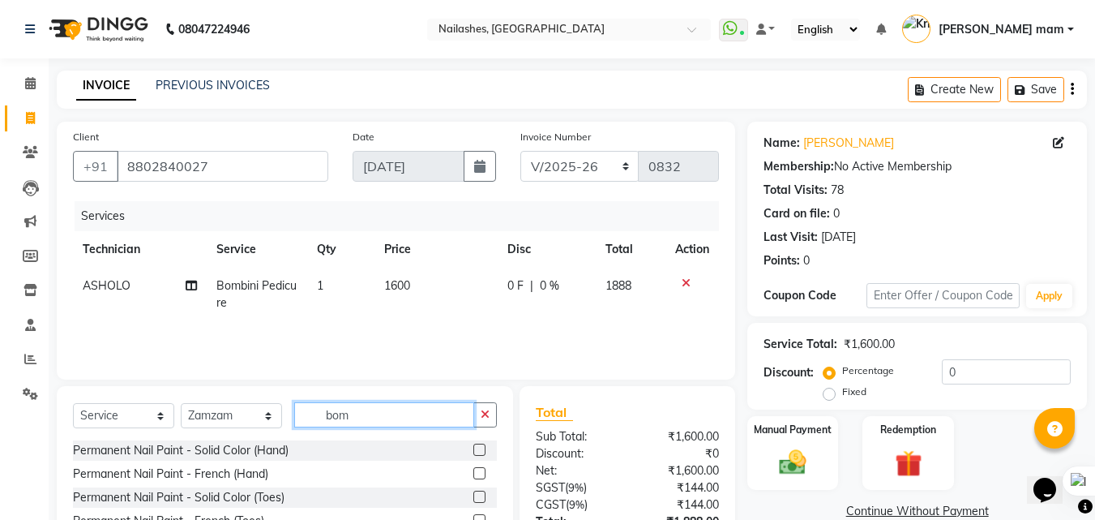
drag, startPoint x: 414, startPoint y: 410, endPoint x: 295, endPoint y: 373, distance: 124.8
click at [295, 373] on div "Client [PHONE_NUMBER] Date [DATE] Invoice Number BTH/2025-26 RED/2025-26 V/2025…" at bounding box center [396, 373] width 703 height 503
type input "avl"
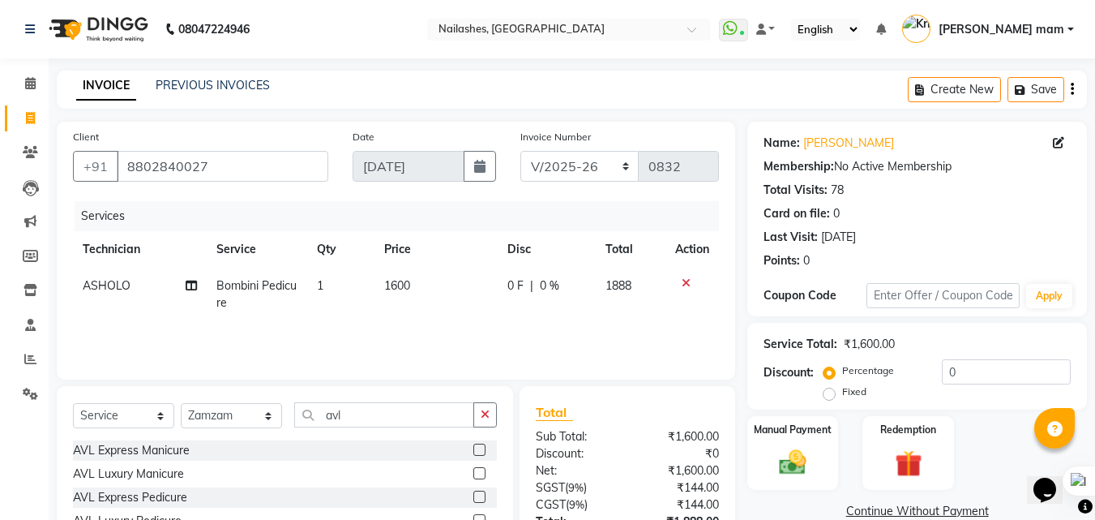
click at [476, 443] on label at bounding box center [479, 449] width 12 height 12
click at [476, 445] on input "checkbox" at bounding box center [478, 450] width 11 height 11
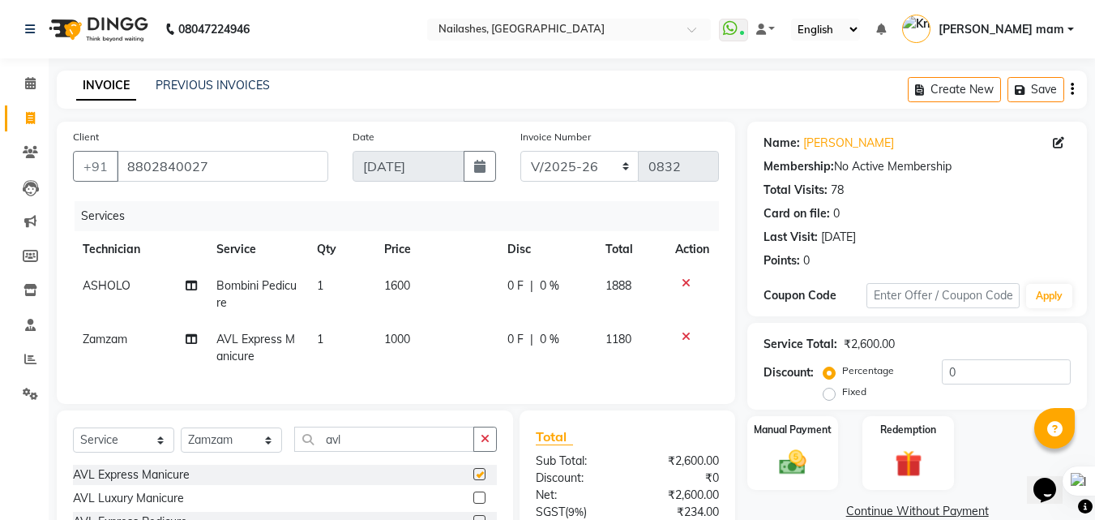
checkbox input "false"
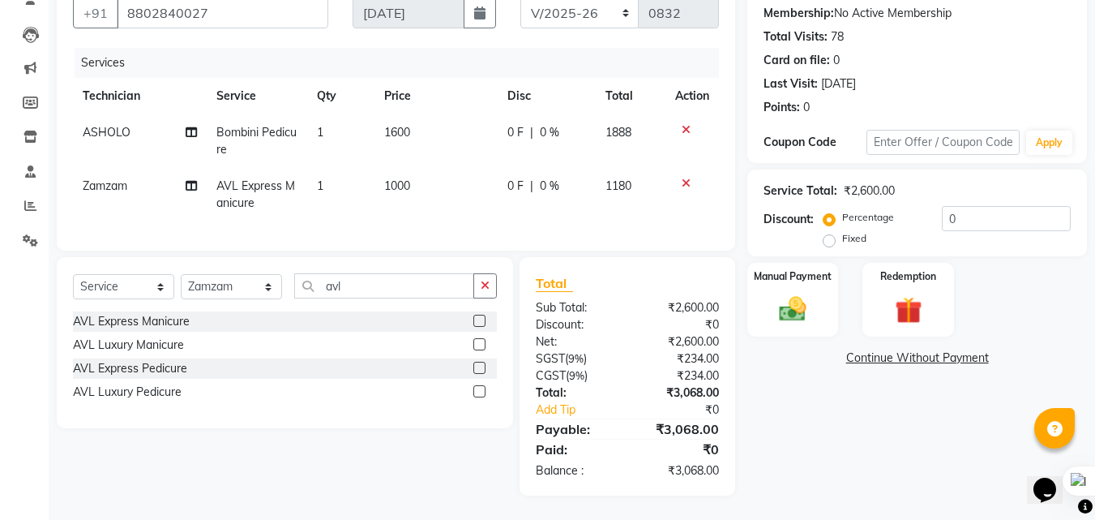
scroll to position [165, 0]
click at [1003, 219] on div "Percentage Fixed 0" at bounding box center [949, 228] width 244 height 44
click at [997, 206] on input "0" at bounding box center [1006, 218] width 129 height 25
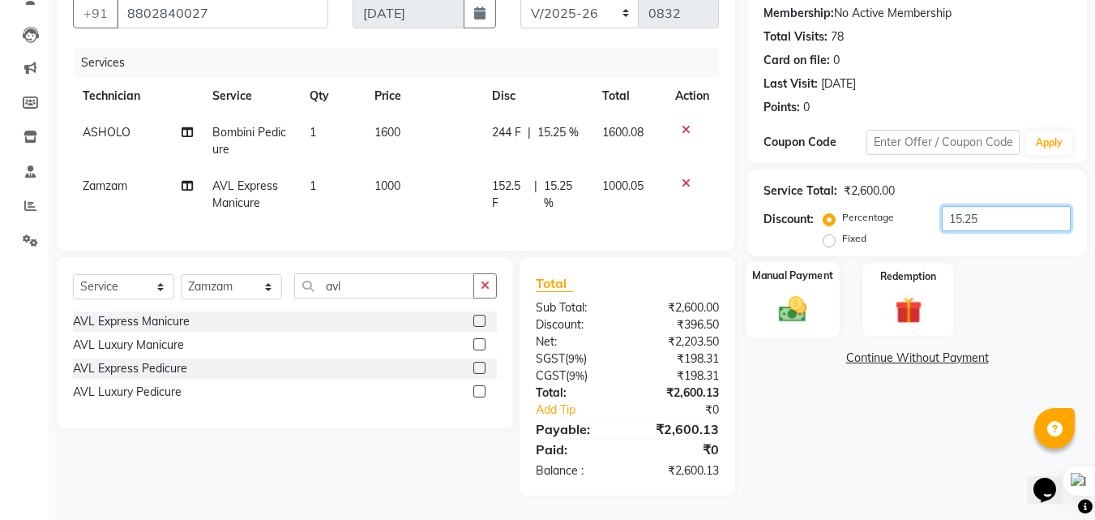
type input "15.25"
click at [803, 308] on img at bounding box center [792, 309] width 45 height 32
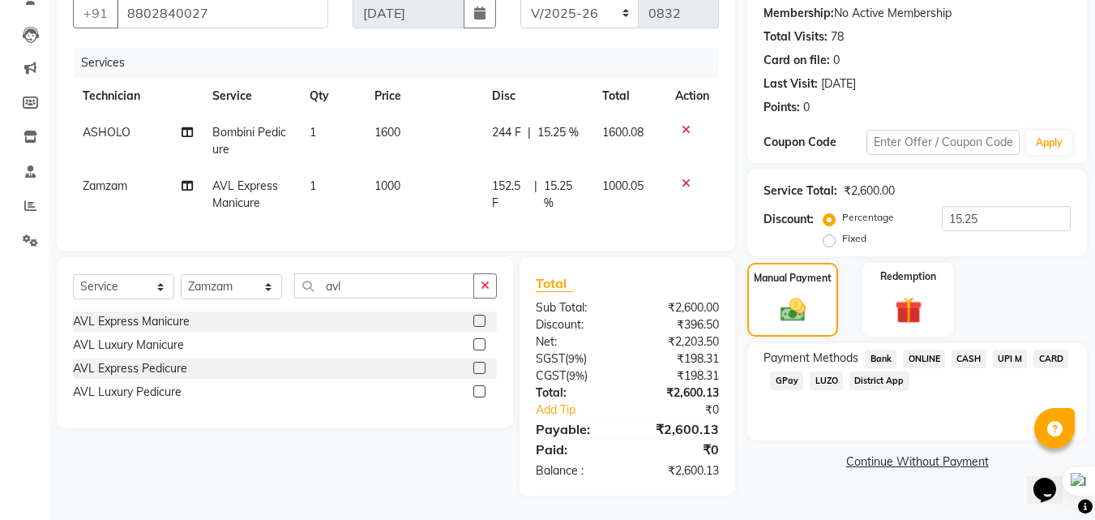
click at [1055, 349] on span "CARD" at bounding box center [1050, 358] width 35 height 19
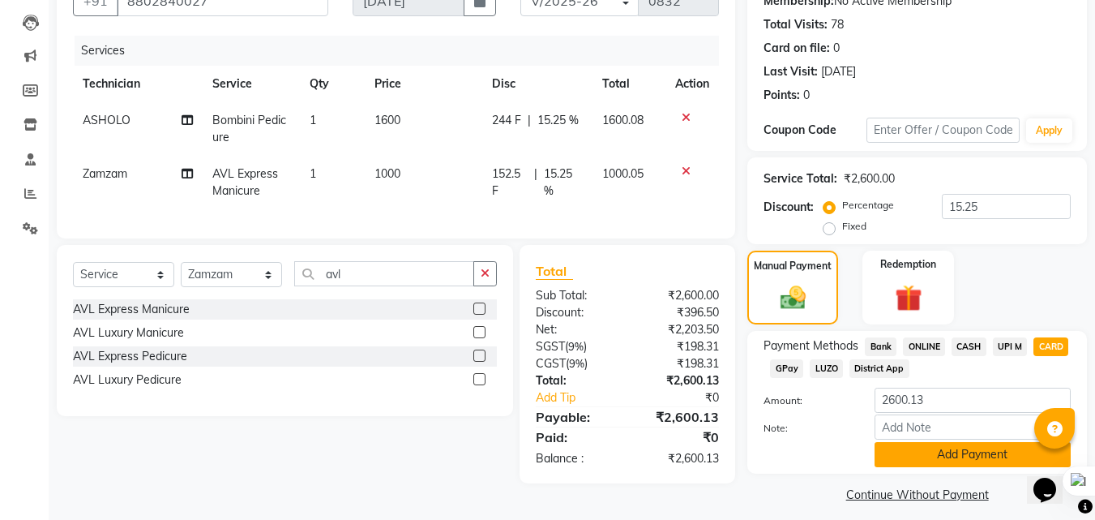
click at [942, 443] on button "Add Payment" at bounding box center [973, 454] width 196 height 25
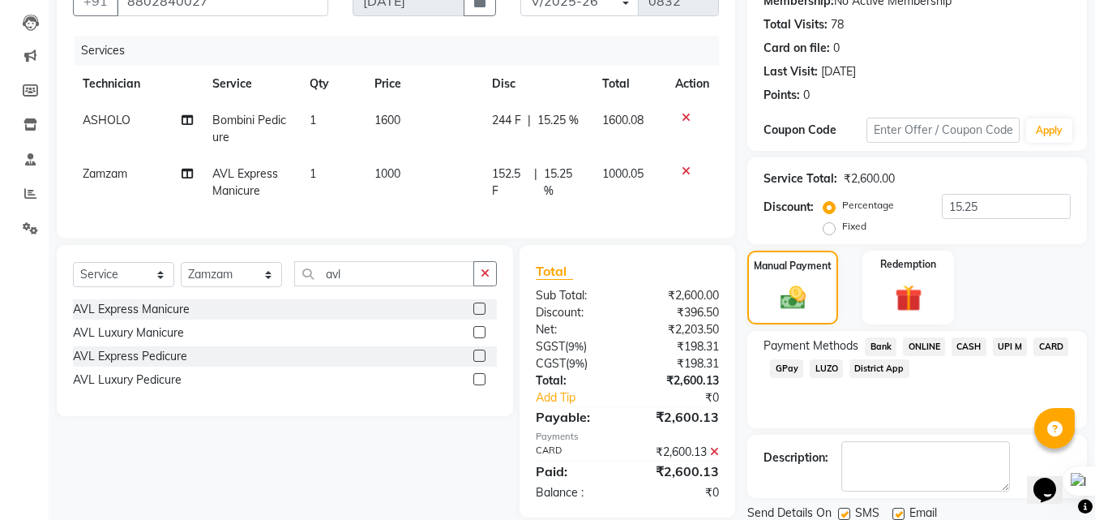
scroll to position [223, 0]
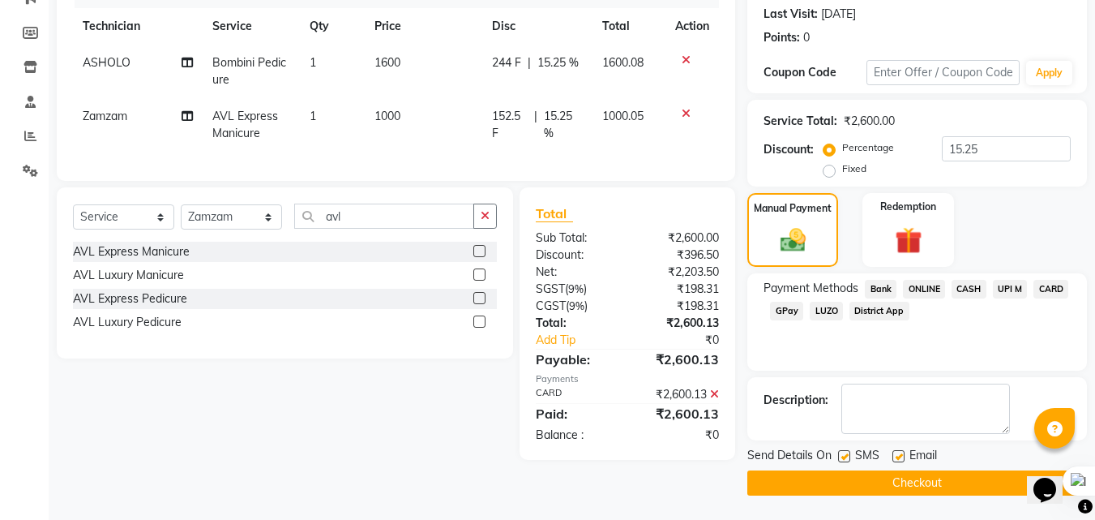
click at [911, 478] on button "Checkout" at bounding box center [917, 482] width 340 height 25
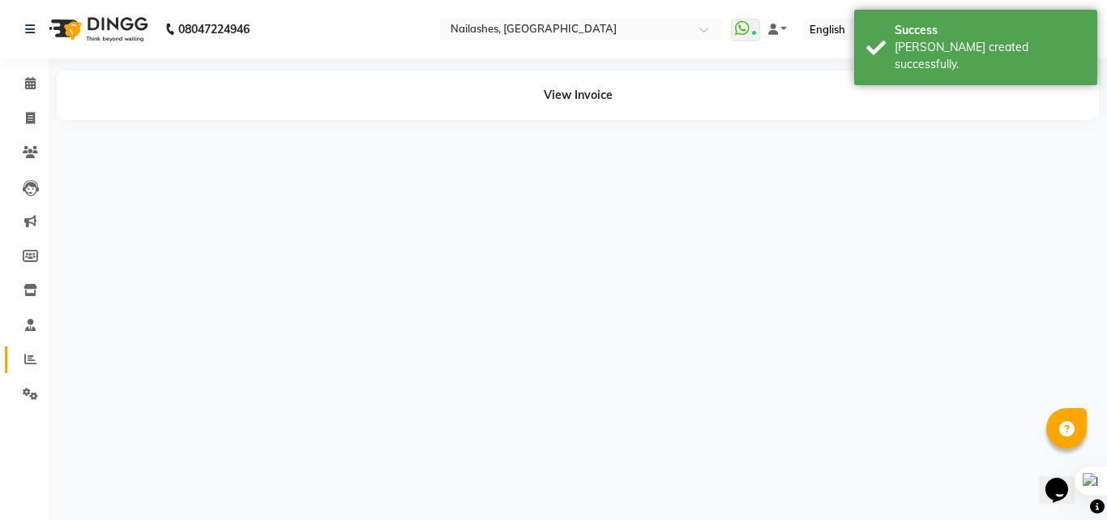
click at [33, 357] on icon at bounding box center [30, 359] width 12 height 12
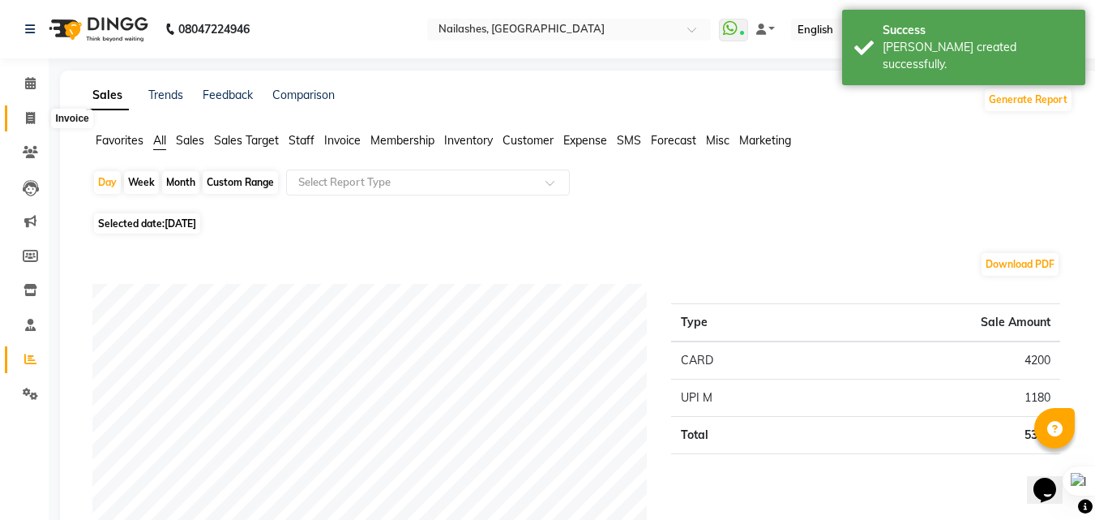
click at [32, 113] on icon at bounding box center [30, 118] width 9 height 12
select select "service"
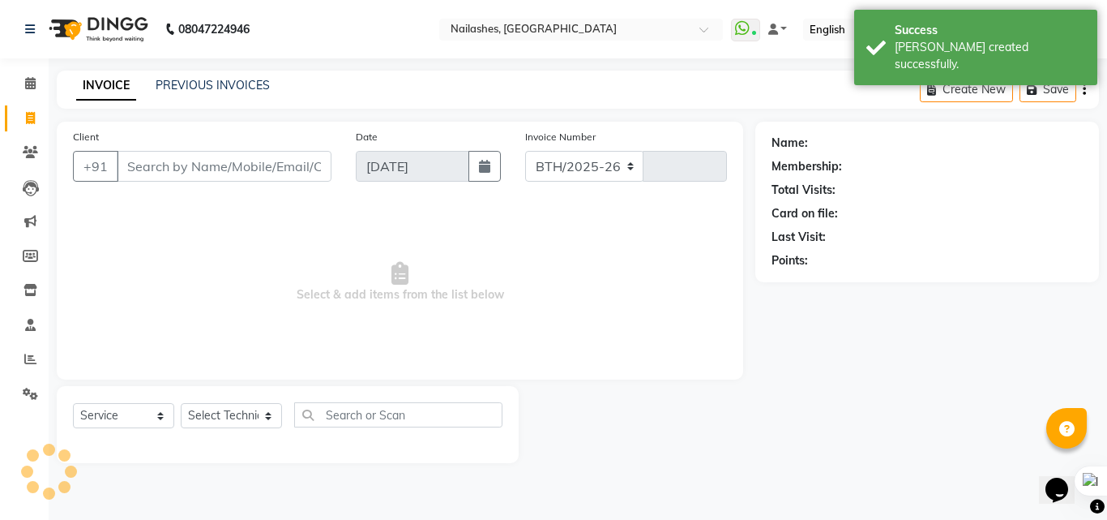
select select "5759"
type input "0833"
